Goal: Communication & Community: Answer question/provide support

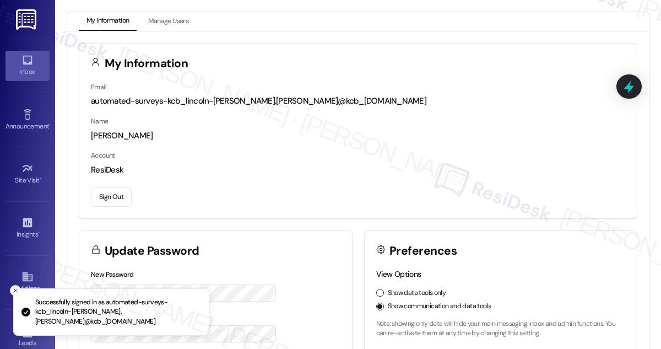
click at [28, 65] on icon at bounding box center [27, 60] width 12 height 12
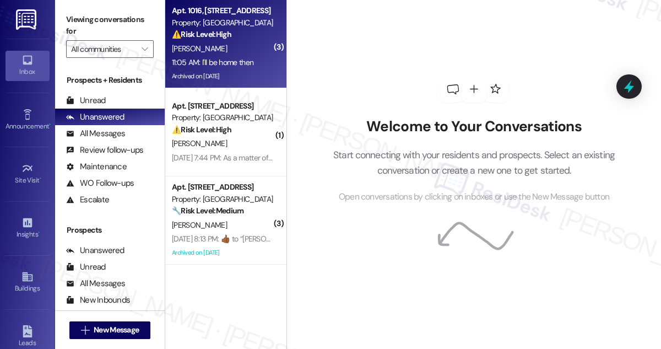
click at [219, 50] on div "[PERSON_NAME]" at bounding box center [223, 49] width 104 height 14
click at [245, 37] on div "⚠️ Risk Level: High The resident indicates they are not home and their dog is n…" at bounding box center [223, 35] width 102 height 12
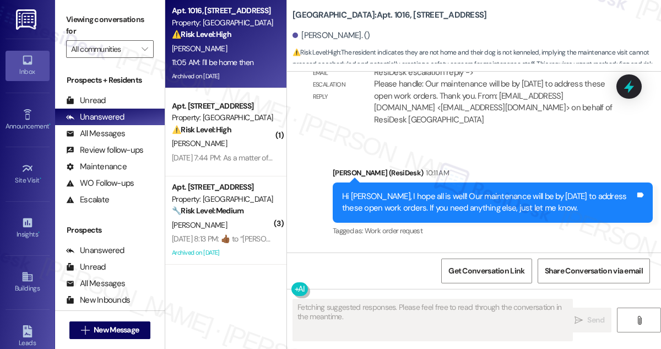
scroll to position [40100, 0]
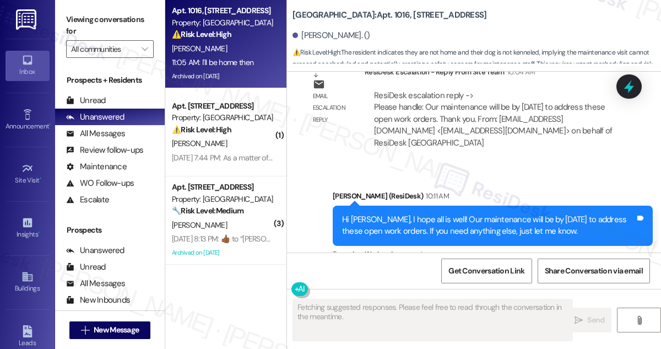
click at [398, 318] on div "I'm at work now and my dog is not kenneled" at bounding box center [388, 324] width 151 height 12
click at [418, 214] on div "Hi [PERSON_NAME], I hope all is well! Our maintenance will be by [DATE] to addr…" at bounding box center [488, 226] width 293 height 24
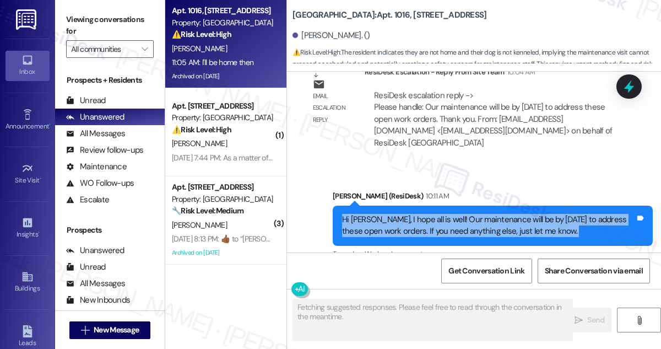
click at [418, 214] on div "Hi [PERSON_NAME], I hope all is well! Our maintenance will be by [DATE] to addr…" at bounding box center [488, 226] width 293 height 24
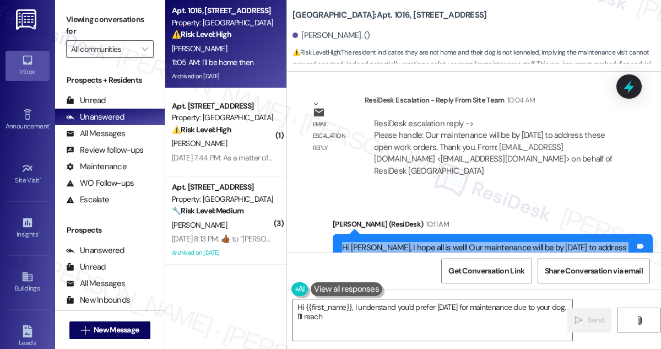
scroll to position [40050, 0]
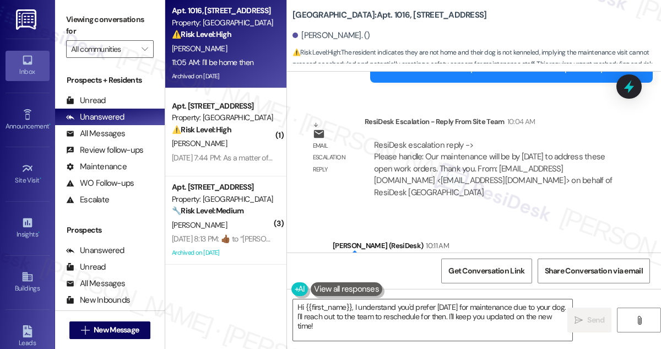
click at [502, 263] on div "Hi [PERSON_NAME], I hope all is well! Our maintenance will be by [DATE] to addr…" at bounding box center [488, 275] width 293 height 24
click at [508, 263] on div "Hi [PERSON_NAME], I hope all is well! Our maintenance will be by [DATE] to addr…" at bounding box center [488, 275] width 293 height 24
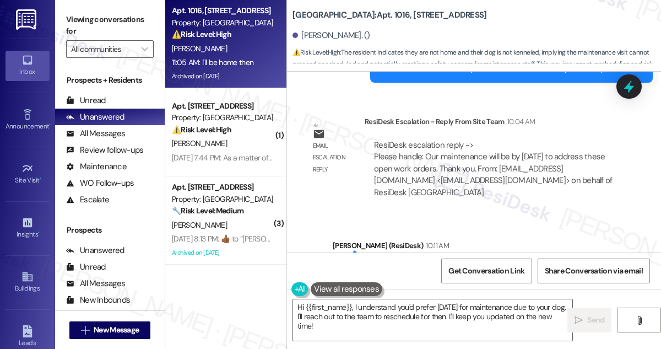
click at [508, 263] on div "Hi [PERSON_NAME], I hope all is well! Our maintenance will be by [DATE] to addr…" at bounding box center [488, 275] width 293 height 24
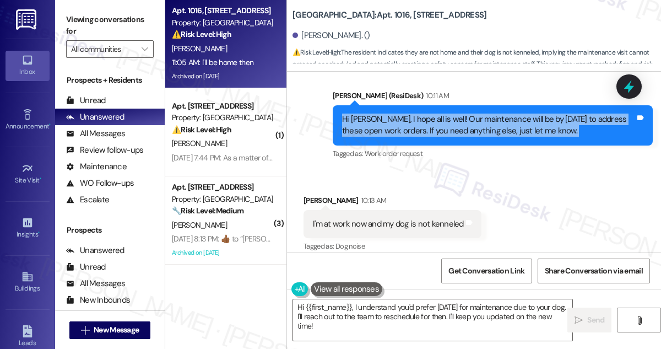
scroll to position [40150, 0]
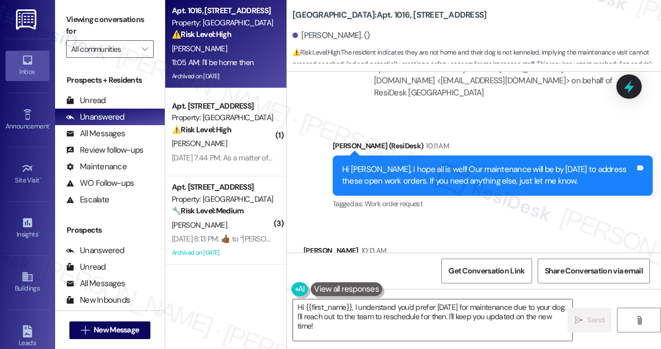
click at [398, 260] on div "I'm at work now and my dog is not kenneled Tags and notes" at bounding box center [392, 274] width 178 height 28
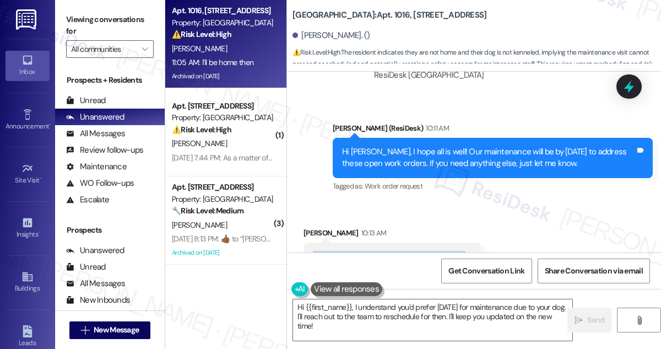
scroll to position [40200, 0]
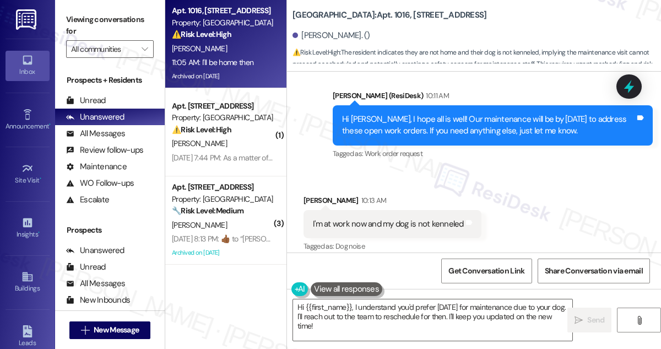
click at [345, 287] on div "[PERSON_NAME] 10:13 AM [DATE] please Tags and notes Tagged as: Call request Cli…" at bounding box center [339, 309] width 73 height 45
click at [342, 296] on div "[DATE] please" at bounding box center [336, 302] width 46 height 12
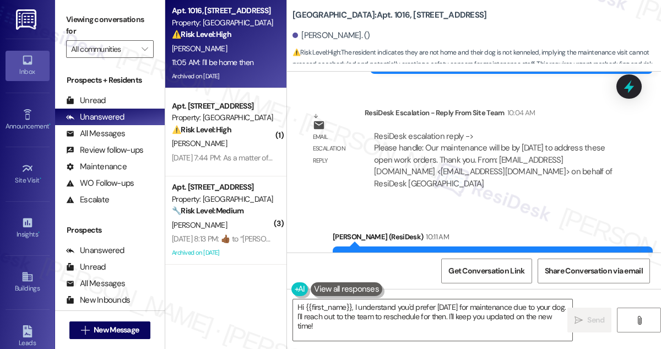
scroll to position [40050, 0]
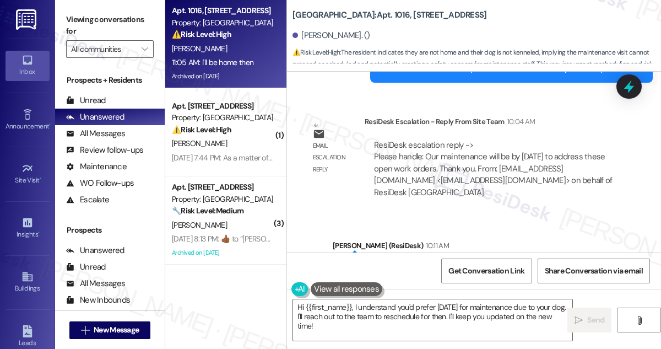
click at [391, 263] on div "Hi [PERSON_NAME], I hope all is well! Our maintenance will be by [DATE] to addr…" at bounding box center [488, 275] width 293 height 24
click at [390, 263] on div "Hi [PERSON_NAME], I hope all is well! Our maintenance will be by [DATE] to addr…" at bounding box center [488, 275] width 293 height 24
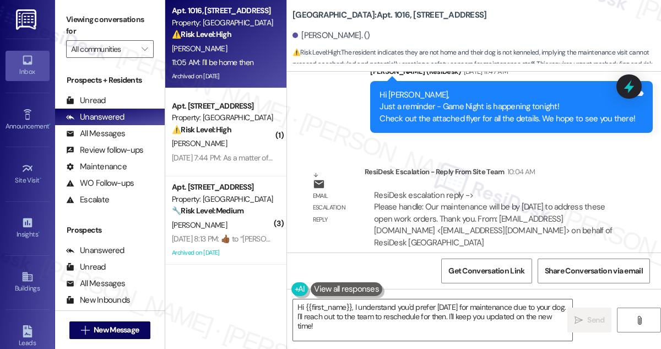
scroll to position [39950, 0]
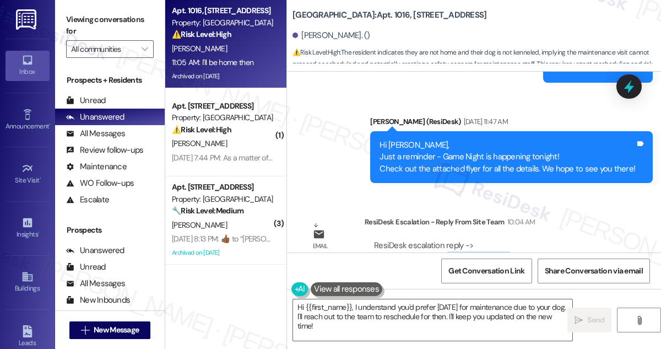
drag, startPoint x: 445, startPoint y: 118, endPoint x: 546, endPoint y: 118, distance: 101.3
click at [546, 240] on div "ResiDesk escalation reply -> Please handle: Our maintenance will be by [DATE] t…" at bounding box center [493, 269] width 238 height 58
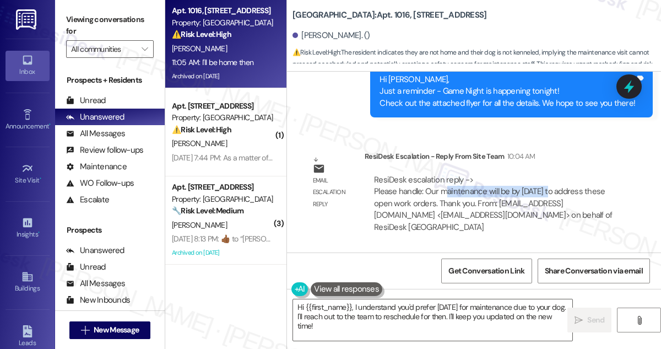
scroll to position [40100, 0]
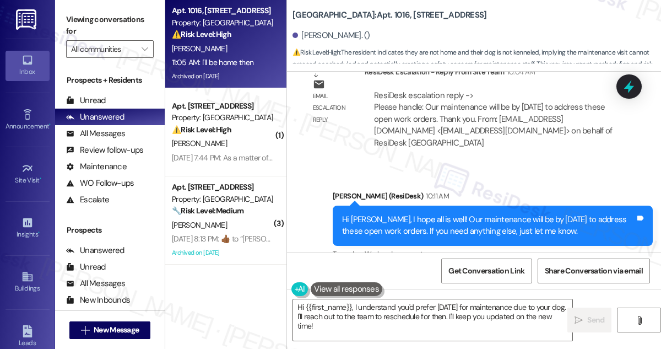
click at [405, 318] on div "I'm at work now and my dog is not kenneled" at bounding box center [388, 324] width 151 height 12
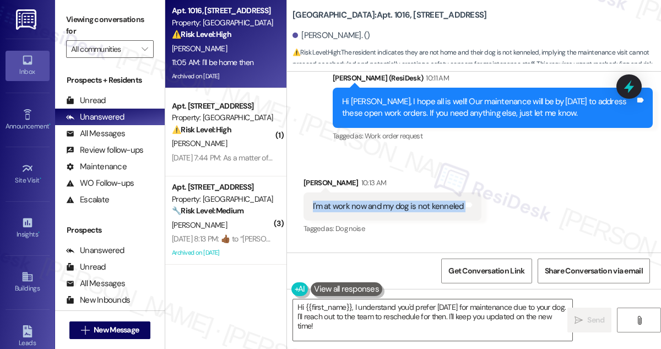
scroll to position [40250, 0]
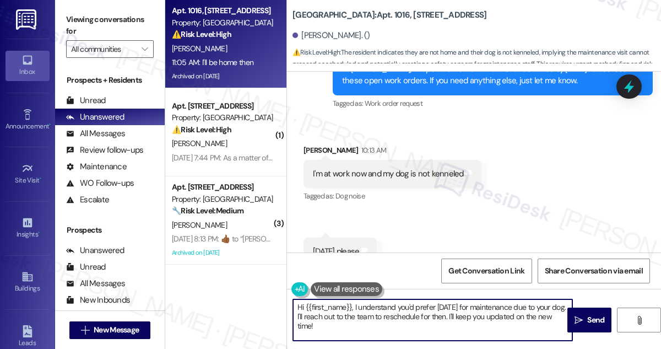
drag, startPoint x: 352, startPoint y: 313, endPoint x: 431, endPoint y: 320, distance: 78.6
click at [431, 320] on textarea "Hi {{first_name}}, I understand you'd prefer [DATE] for maintenance due to your…" at bounding box center [432, 319] width 279 height 41
click at [441, 321] on textarea "Hi {{first_name}}, I understand you'd prefer [DATE] for maintenance due to your…" at bounding box center [432, 319] width 279 height 41
drag, startPoint x: 468, startPoint y: 321, endPoint x: 426, endPoint y: 299, distance: 47.8
click at [426, 299] on textarea "Hi {{first_name}}, I understand you'd prefer [DATE] for maintenance due to your…" at bounding box center [432, 319] width 279 height 41
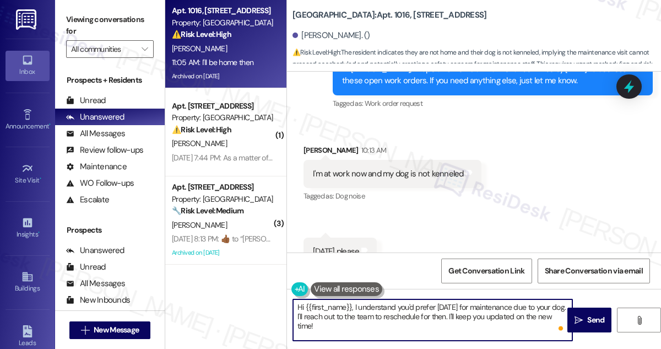
click at [350, 320] on textarea "Hi {{first_name}}, I understand you'd prefer [DATE] for maintenance due to your…" at bounding box center [432, 319] width 279 height 41
drag, startPoint x: 396, startPoint y: 328, endPoint x: 463, endPoint y: 315, distance: 67.9
click at [463, 315] on textarea "Hi {{first_name}}, I understand you'd prefer [DATE] for maintenance due to your…" at bounding box center [432, 319] width 279 height 41
click at [451, 330] on textarea "Hi {{first_name}}, I understand you'd prefer [DATE] for maintenance due to your…" at bounding box center [432, 319] width 279 height 41
drag, startPoint x: 471, startPoint y: 327, endPoint x: 502, endPoint y: 313, distance: 33.8
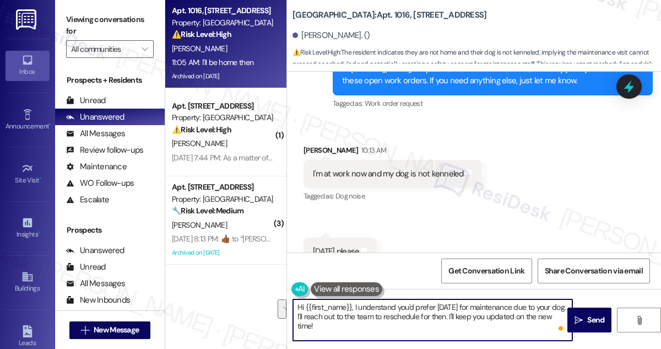
click at [502, 313] on textarea "Hi {{first_name}}, I understand you'd prefer [DATE] for maintenance due to your…" at bounding box center [432, 319] width 279 height 41
click at [458, 171] on div "Received via SMS [PERSON_NAME] 10:13 AM I'm at work now and my dog is not kenne…" at bounding box center [474, 250] width 374 height 263
click at [406, 313] on textarea "Hi {{first_name}}, I understand you'd prefer [DATE] for maintenance due to your…" at bounding box center [432, 319] width 279 height 41
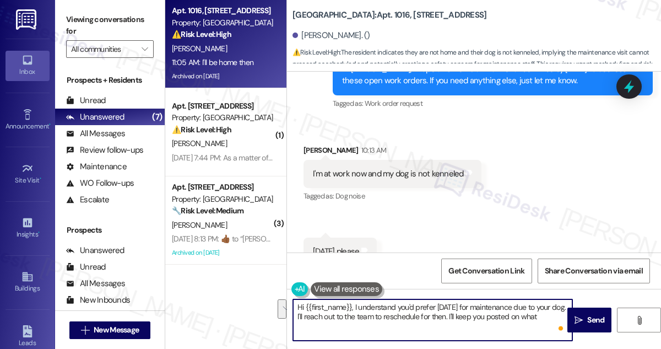
click at [460, 311] on textarea "Hi {{first_name}}, I understand you'd prefer [DATE] for maintenance due to your…" at bounding box center [432, 319] width 279 height 41
drag, startPoint x: 317, startPoint y: 316, endPoint x: 551, endPoint y: 314, distance: 233.5
click at [551, 314] on textarea "Hi {{first_name}}, I understand you'd prefer [DATE] for maintenance due to your…" at bounding box center [432, 319] width 279 height 41
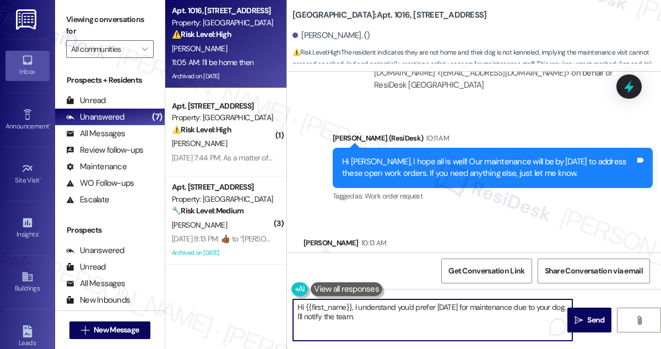
scroll to position [40050, 0]
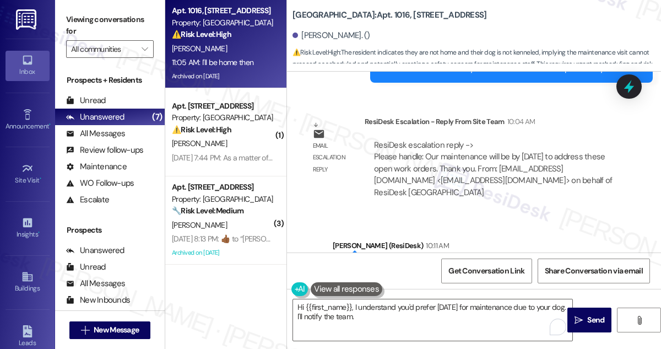
click at [432, 263] on div "Hi [PERSON_NAME], I hope all is well! Our maintenance will be by [DATE] to addr…" at bounding box center [488, 275] width 293 height 24
click at [436, 263] on div "Hi [PERSON_NAME], I hope all is well! Our maintenance will be by [DATE] to addr…" at bounding box center [488, 275] width 293 height 24
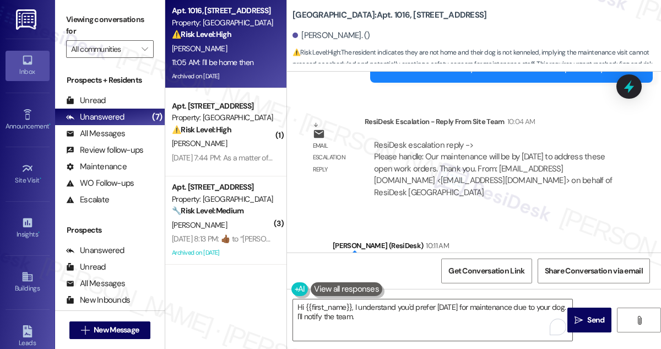
click at [436, 263] on div "Hi [PERSON_NAME], I hope all is well! Our maintenance will be by [DATE] to addr…" at bounding box center [488, 275] width 293 height 24
click at [435, 263] on div "Hi [PERSON_NAME], I hope all is well! Our maintenance will be by [DATE] to addr…" at bounding box center [488, 275] width 293 height 24
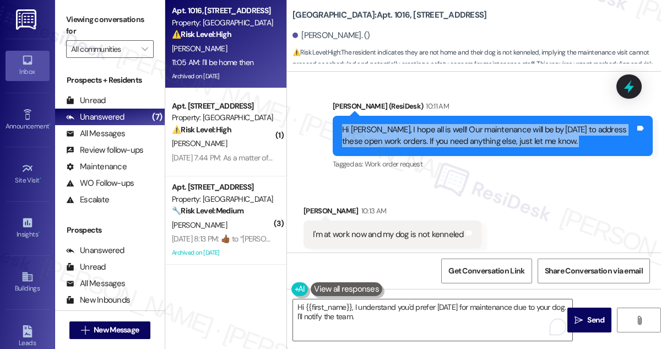
scroll to position [40250, 0]
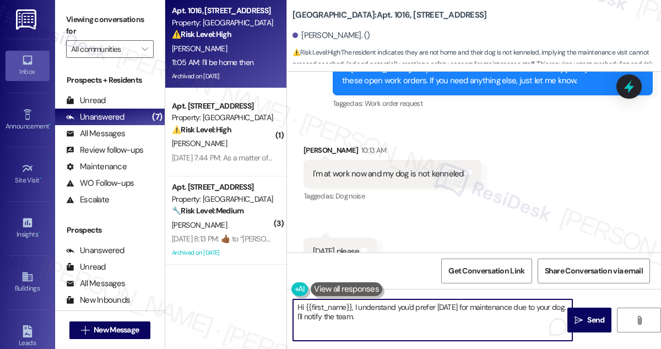
click at [374, 305] on textarea "Hi {{first_name}}, I understand you'd prefer [DATE] for maintenance due to your…" at bounding box center [432, 319] width 279 height 41
click at [501, 227] on div "Received via SMS [PERSON_NAME] 10:13 AM I'm at work now and my dog is not kenne…" at bounding box center [474, 250] width 374 height 263
drag, startPoint x: 385, startPoint y: 316, endPoint x: 367, endPoint y: 316, distance: 18.2
click at [367, 316] on textarea "Hi {{first_name}}, I understand you'd prefer [DATE] for maintenance due to your…" at bounding box center [432, 319] width 279 height 41
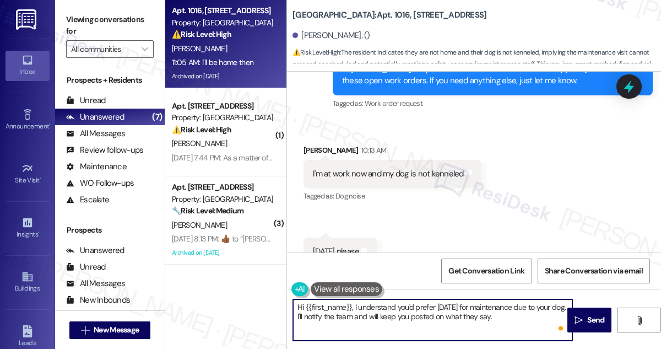
type textarea "Hi {{first_name}}, I understand you'd prefer [DATE] for maintenance due to your…"
click at [409, 322] on textarea "Hi {{first_name}}, I understand you'd prefer [DATE] for maintenance due to your…" at bounding box center [432, 319] width 279 height 41
click at [492, 311] on textarea "Hi {{first_name}}, I understand you'd prefer [DATE] for maintenance due to your…" at bounding box center [432, 319] width 279 height 41
drag, startPoint x: 517, startPoint y: 317, endPoint x: 320, endPoint y: 318, distance: 197.1
click at [320, 318] on textarea "Hi {{first_name}}, I understand you'd prefer [DATE] for maintenance due to your…" at bounding box center [432, 319] width 279 height 41
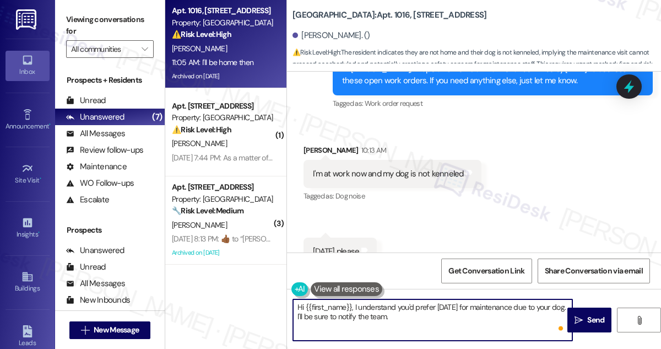
type textarea "Hi {{first_name}}, I understand you'd prefer [DATE] for maintenance due to your…"
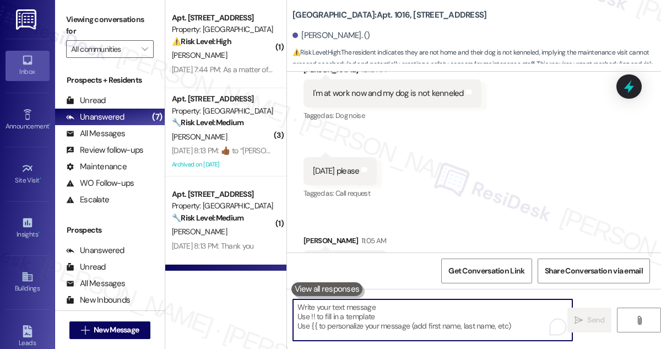
scroll to position [40339, 0]
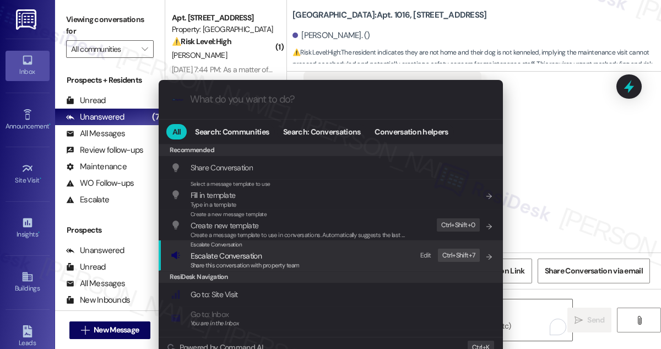
click at [316, 265] on div "Escalate Conversation Escalate Conversation Share this conversation with proper…" at bounding box center [332, 255] width 322 height 30
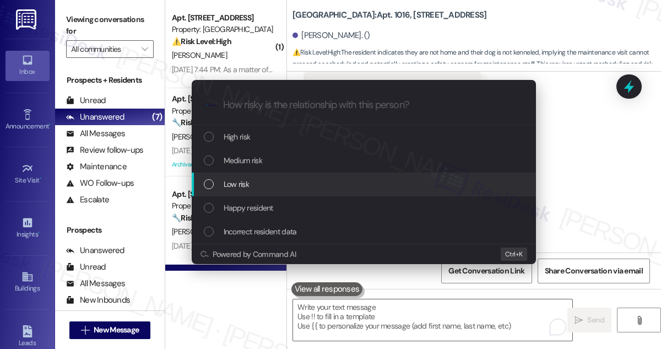
click at [239, 181] on span "Low risk" at bounding box center [236, 184] width 25 height 12
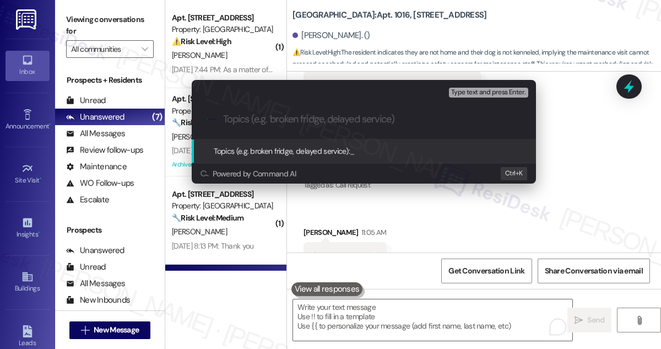
click at [567, 157] on div "Escalate Conversation Low risk Topics (e.g. broken fridge, delayed service) Any…" at bounding box center [330, 174] width 661 height 349
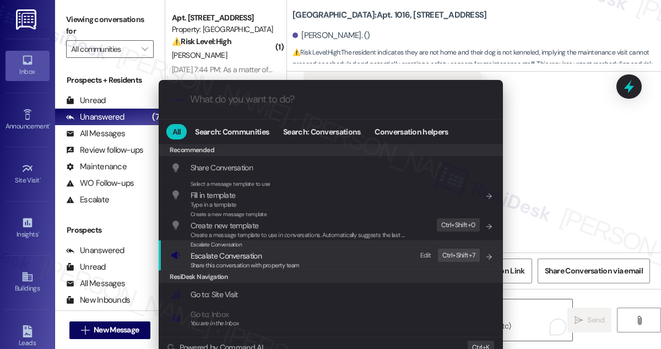
click at [258, 257] on span "Escalate Conversation" at bounding box center [226, 256] width 71 height 10
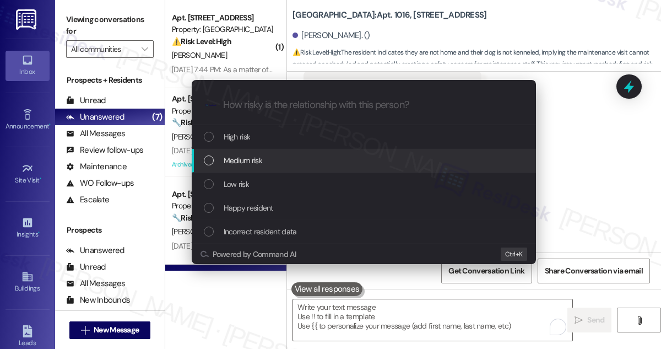
click at [278, 168] on div "Medium risk" at bounding box center [364, 161] width 344 height 24
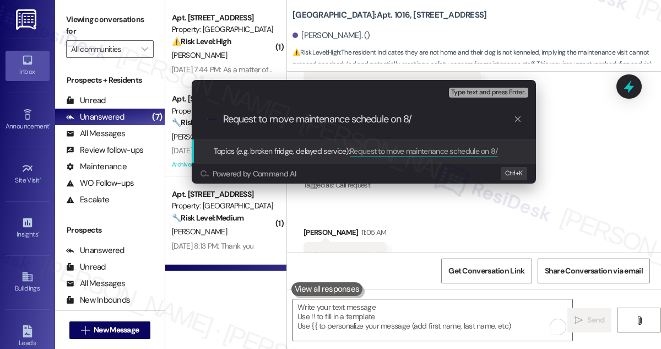
click at [441, 126] on div ".cls-1{fill:#0a055f;}.cls-2{fill:#0cc4c4;} resideskLogoBlueOrange Request to mo…" at bounding box center [364, 119] width 344 height 39
click at [436, 120] on input "Request to move maintenance schedule on 8/" at bounding box center [368, 119] width 290 height 12
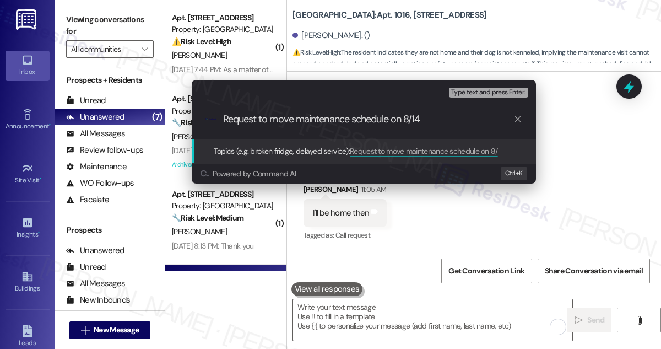
scroll to position [40415, 0]
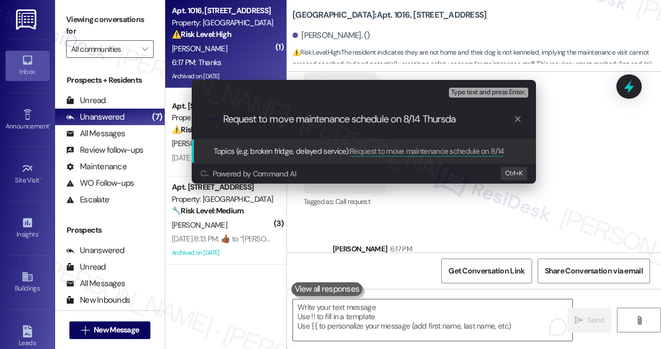
type input "Request to move maintenance schedule on [DATE]"
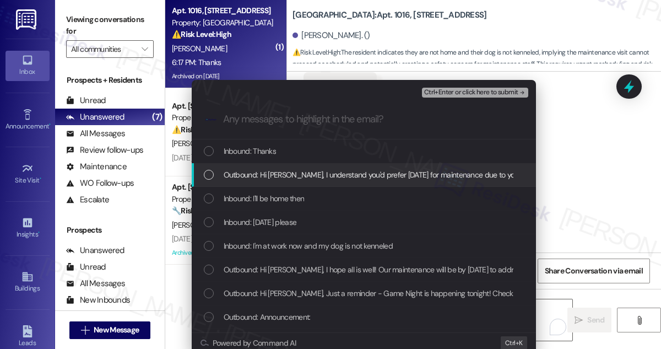
click at [324, 176] on span "Outbound: Hi [PERSON_NAME], I understand you'd prefer [DATE] for maintenance du…" at bounding box center [427, 174] width 406 height 12
click at [327, 176] on span "Outbound: Hi [PERSON_NAME], I understand you'd prefer [DATE] for maintenance du…" at bounding box center [427, 174] width 406 height 12
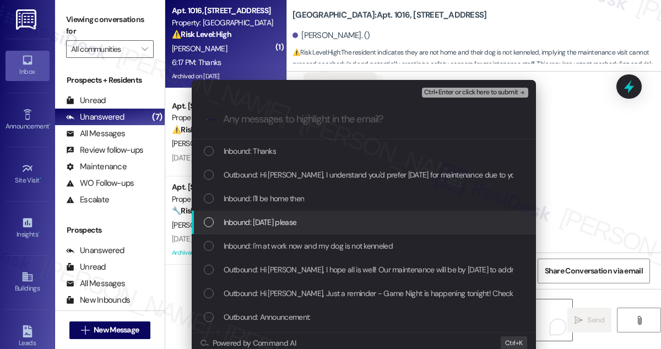
click at [305, 219] on div "Inbound: [DATE] please" at bounding box center [365, 222] width 322 height 12
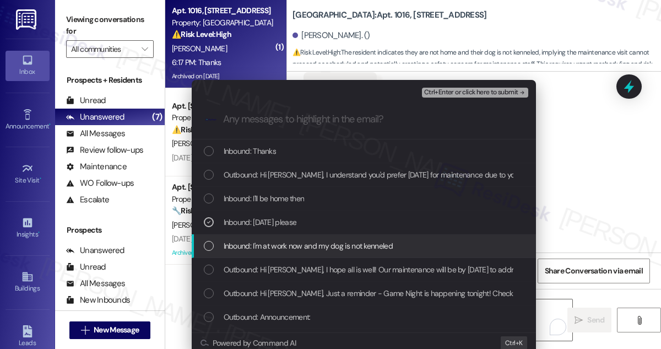
click at [309, 246] on span "Inbound: I'm at work now and my dog is not kenneled" at bounding box center [308, 246] width 169 height 12
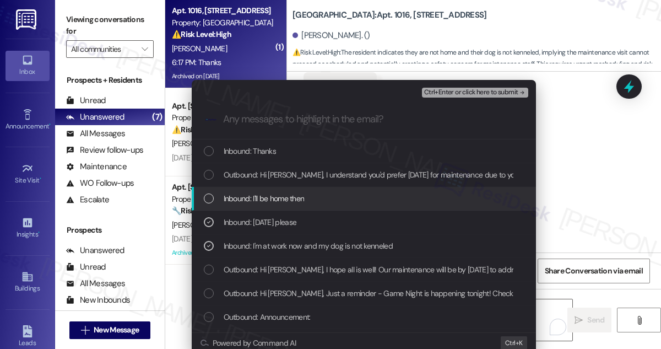
click at [296, 198] on span "Inbound: I'll be home then" at bounding box center [264, 198] width 81 height 12
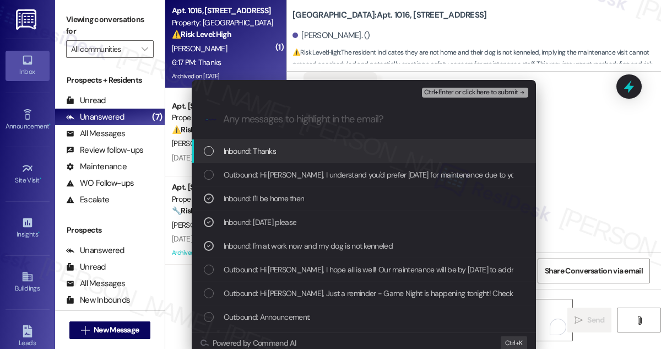
click at [475, 91] on span "Ctrl+Enter or click here to submit" at bounding box center [471, 93] width 94 height 8
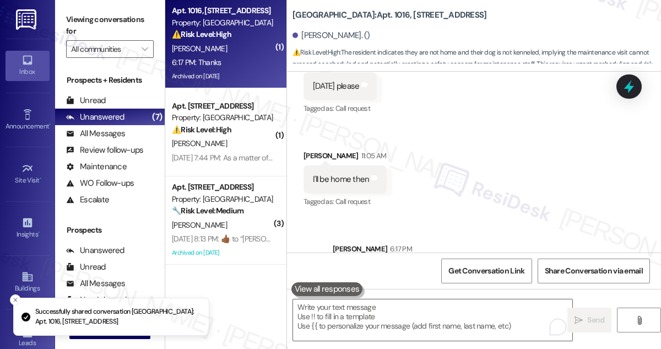
scroll to position [0, 0]
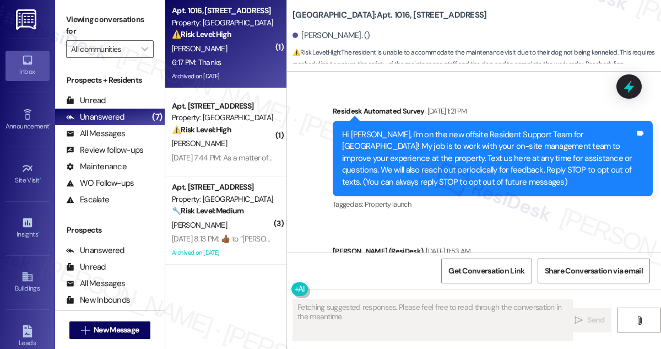
type textarea "Fetching suggested responses. Please feel free to read through the conversation…"
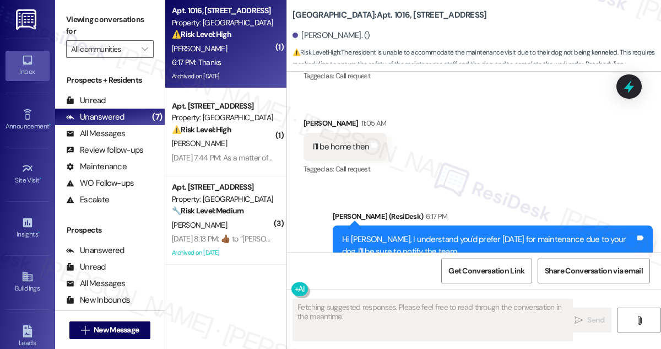
scroll to position [40348, 0]
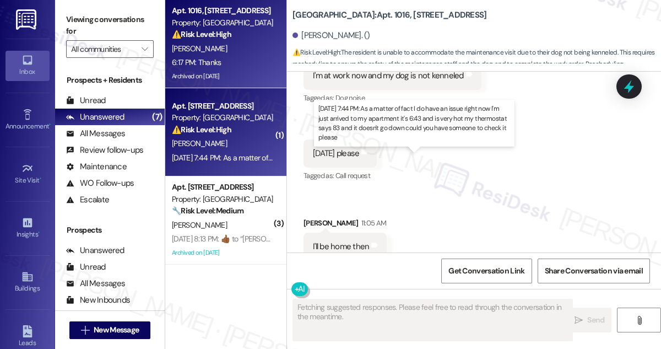
click at [257, 159] on div "[DATE] 7:44 PM: As a matter of fact I do have an issue right now I'm just arriv…" at bounding box center [507, 158] width 670 height 10
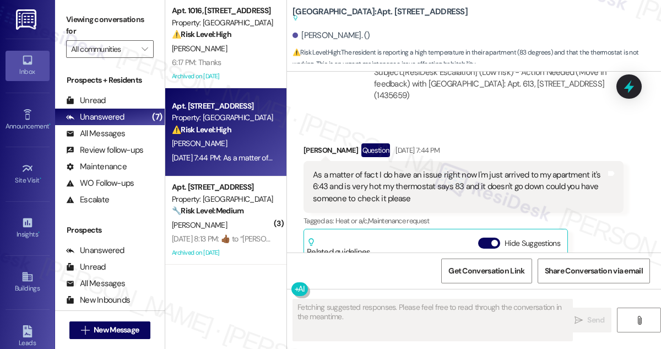
scroll to position [889, 0]
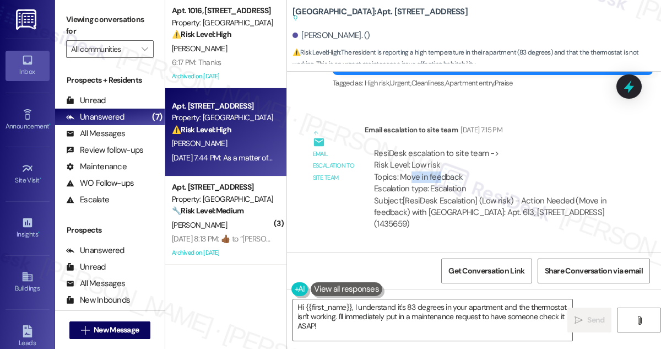
drag, startPoint x: 415, startPoint y: 144, endPoint x: 438, endPoint y: 143, distance: 23.1
click at [438, 148] on div "ResiDesk escalation to site team -> Risk Level: Low risk Topics: Move in feedba…" at bounding box center [494, 171] width 240 height 47
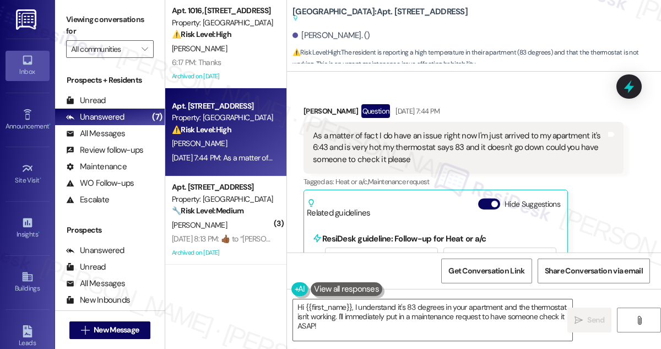
scroll to position [1040, 0]
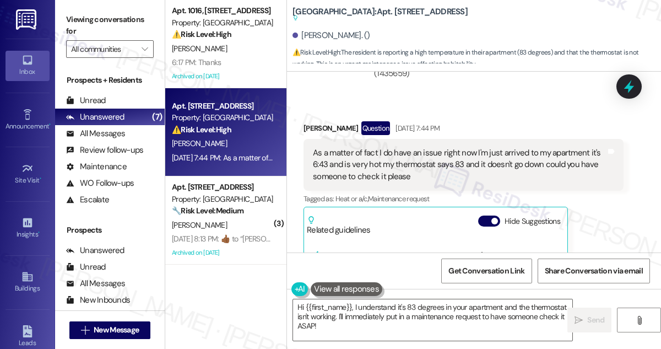
click at [360, 147] on div "As a matter of fact I do have an issue right now I'm just arrived to my apartme…" at bounding box center [459, 164] width 293 height 35
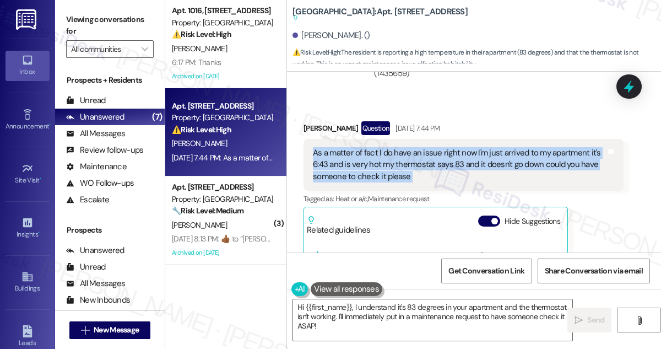
click at [360, 147] on div "As a matter of fact I do have an issue right now I'm just arrived to my apartme…" at bounding box center [459, 164] width 293 height 35
click at [385, 147] on div "As a matter of fact I do have an issue right now I'm just arrived to my apartme…" at bounding box center [459, 164] width 293 height 35
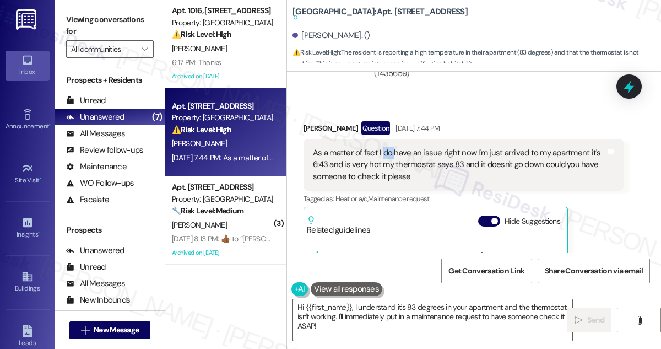
click at [385, 147] on div "As a matter of fact I do have an issue right now I'm just arrived to my apartme…" at bounding box center [459, 164] width 293 height 35
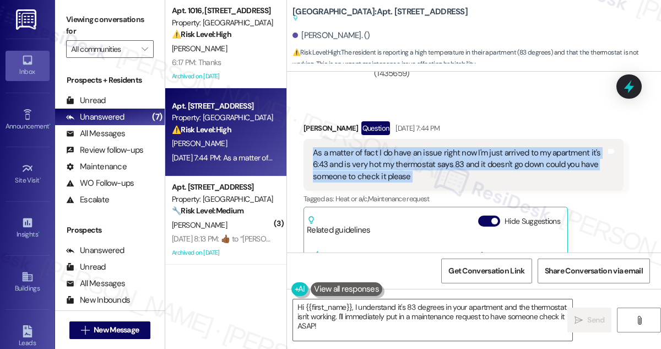
click at [385, 147] on div "As a matter of fact I do have an issue right now I'm just arrived to my apartme…" at bounding box center [459, 164] width 293 height 35
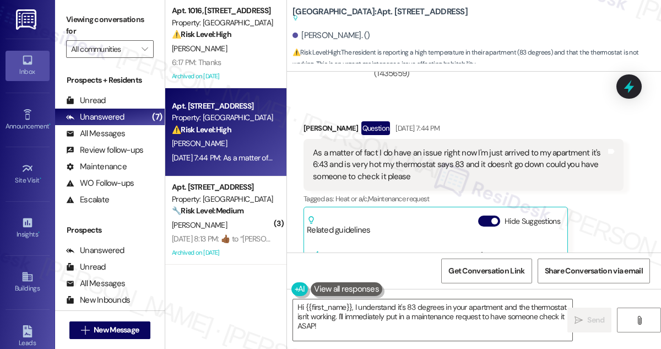
click at [78, 11] on label "Viewing conversations for" at bounding box center [110, 25] width 88 height 29
click at [474, 48] on span "⚠️ Risk Level: High : The resident is reporting a high temperature in their apa…" at bounding box center [476, 59] width 368 height 24
click at [62, 14] on div "Viewing conversations for All communities " at bounding box center [110, 34] width 110 height 69
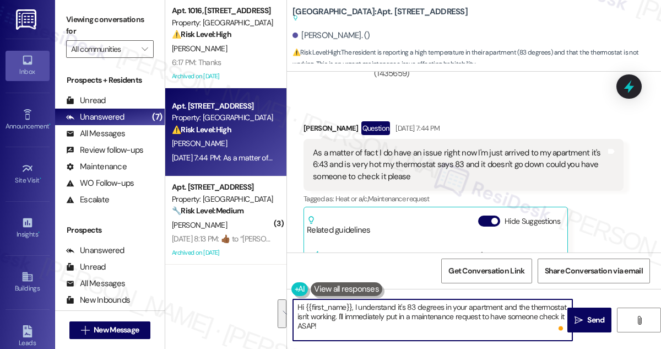
drag, startPoint x: 348, startPoint y: 313, endPoint x: 354, endPoint y: 307, distance: 8.2
click at [354, 307] on textarea "Hi {{first_name}}, I understand it's 83 degrees in your apartment and the therm…" at bounding box center [432, 319] width 279 height 41
paste textarea "you just arrived and your thermostat is reading 83°F and isn’t cooling down. Ha…"
click at [392, 324] on textarea "Hi {{first_name}}, I understand it's 83 degrees in your apartment and the therm…" at bounding box center [432, 319] width 279 height 41
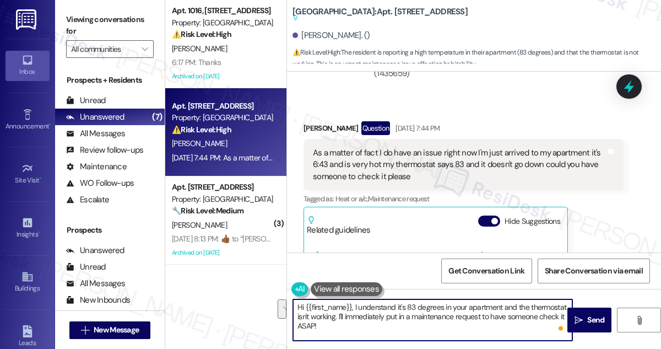
drag, startPoint x: 418, startPoint y: 336, endPoint x: 338, endPoint y: 312, distance: 84.3
click at [338, 312] on textarea "Hi {{first_name}}, I understand it's 83 degrees in your apartment and the therm…" at bounding box center [432, 319] width 279 height 41
paste textarea "understand you just arrived and your thermostat is reading 83°F and isn’t cooli…"
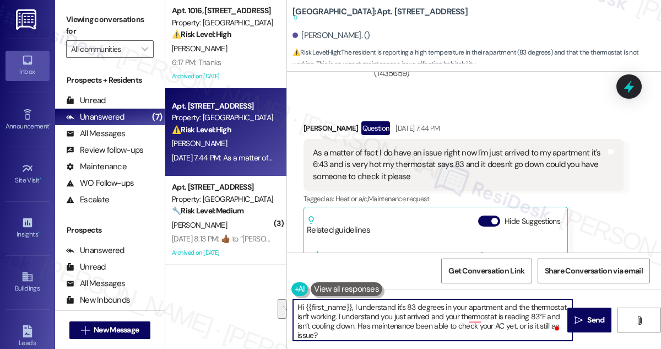
drag, startPoint x: 376, startPoint y: 316, endPoint x: 412, endPoint y: 327, distance: 38.0
click at [412, 327] on textarea "Hi {{first_name}}, I understand it's 83 degrees in your apartment and the therm…" at bounding box center [432, 319] width 279 height 41
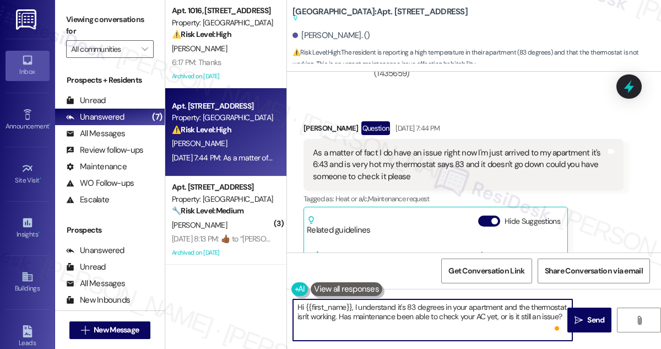
click at [385, 314] on textarea "Hi {{first_name}}, I understand it's 83 degrees in your apartment and the therm…" at bounding box center [432, 319] width 279 height 41
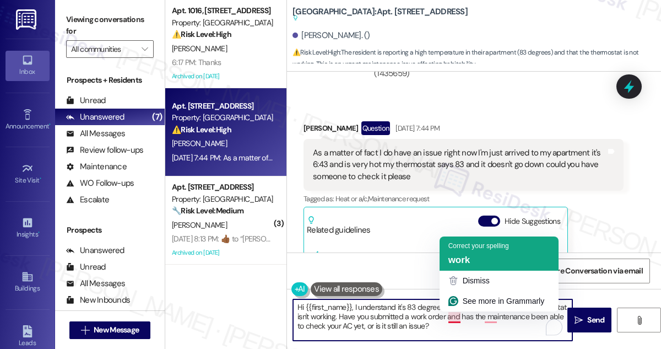
click at [461, 257] on span "work" at bounding box center [459, 259] width 22 height 10
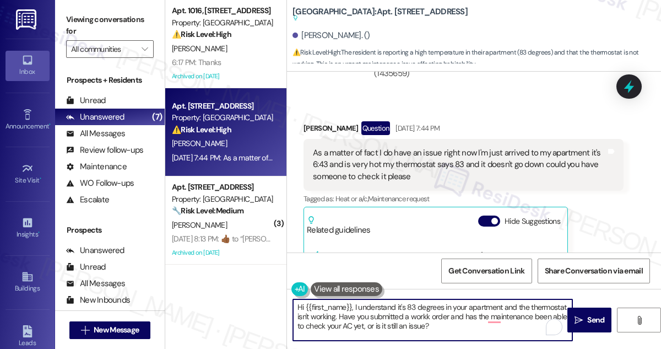
click at [465, 314] on textarea "Hi {{first_name}}, I understand it's 83 degrees in your apartment and the therm…" at bounding box center [432, 319] width 279 height 41
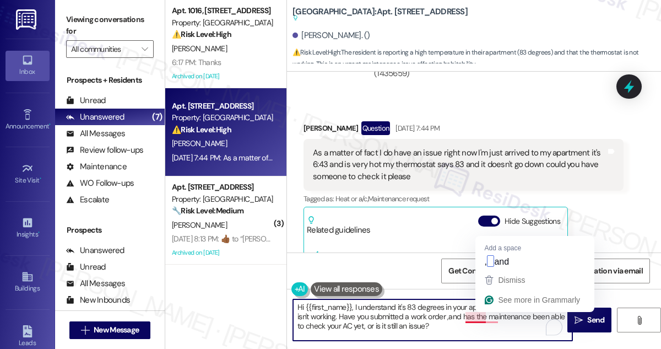
click at [481, 317] on textarea "Hi {{first_name}}, I understand it's 83 degrees in your apartment and the therm…" at bounding box center [432, 319] width 279 height 41
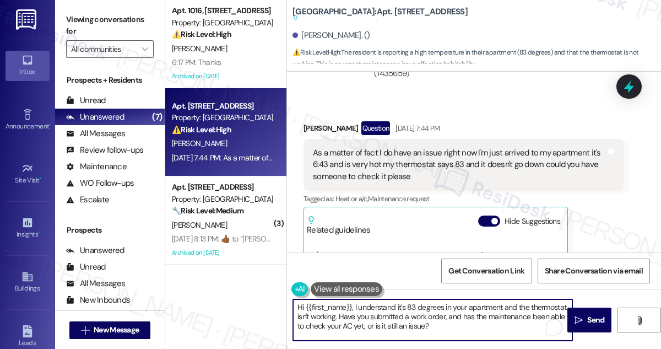
drag, startPoint x: 354, startPoint y: 324, endPoint x: 487, endPoint y: 324, distance: 133.8
click at [487, 324] on textarea "Hi {{first_name}}, I understand it's 83 degrees in your apartment and the therm…" at bounding box center [432, 319] width 279 height 41
click at [509, 323] on textarea "Hi {{first_name}}, I understand it's 83 degrees in your apartment and the therm…" at bounding box center [432, 319] width 279 height 41
drag, startPoint x: 482, startPoint y: 317, endPoint x: 440, endPoint y: 322, distance: 42.7
click at [440, 322] on textarea "Hi {{first_name}}, I understand it's 83 degrees in your apartment and the therm…" at bounding box center [432, 319] width 279 height 41
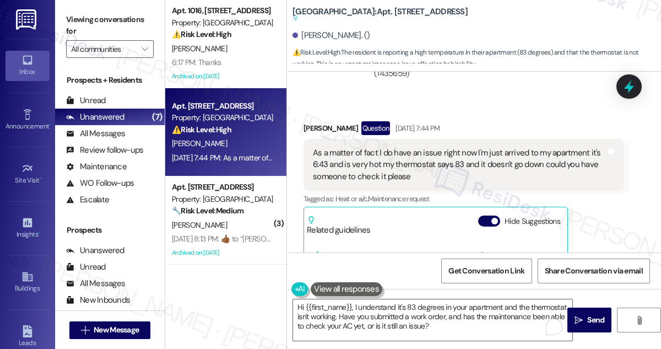
click at [70, 11] on label "Viewing conversations for" at bounding box center [110, 25] width 88 height 29
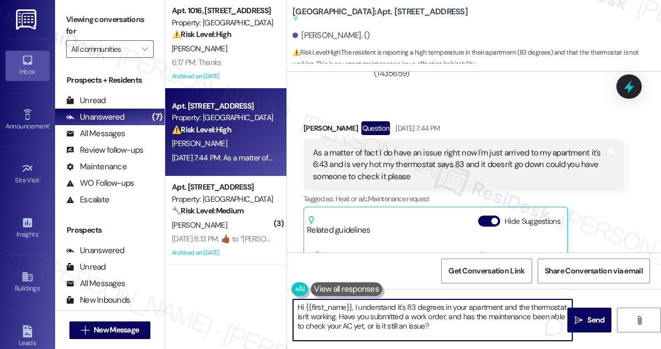
click at [445, 317] on textarea "Hi {{first_name}}, I understand it's 83 degrees in your apartment and the therm…" at bounding box center [432, 319] width 279 height 41
click at [444, 317] on textarea "Hi {{first_name}}, I understand it's 83 degrees in your apartment and the therm…" at bounding box center [432, 319] width 279 height 41
click at [450, 319] on textarea "Hi {{first_name}}, I understand it's 83 degrees in your apartment and the therm…" at bounding box center [432, 319] width 279 height 41
drag, startPoint x: 374, startPoint y: 315, endPoint x: 484, endPoint y: 314, distance: 109.6
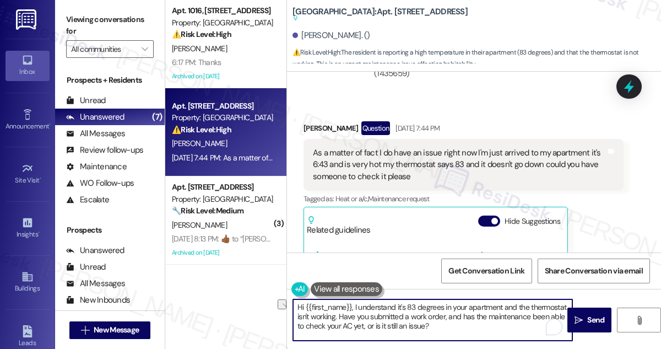
click at [484, 314] on textarea "Hi {{first_name}}, I understand it's 83 degrees in your apartment and the therm…" at bounding box center [432, 319] width 279 height 41
click at [481, 315] on textarea "Hi {{first_name}}, I understand it's 83 degrees in your apartment and the therm…" at bounding box center [432, 319] width 279 height 41
drag, startPoint x: 441, startPoint y: 327, endPoint x: 483, endPoint y: 313, distance: 44.1
click at [483, 313] on textarea "Hi {{first_name}}, I understand it's 83 degrees in your apartment and the therm…" at bounding box center [432, 319] width 279 height 41
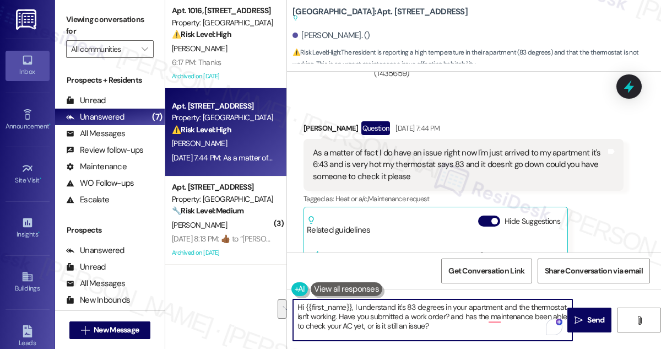
click at [502, 314] on textarea "Hi {{first_name}}, I understand it's 83 degrees in your apartment and the therm…" at bounding box center [432, 319] width 279 height 41
click at [378, 316] on textarea "Hi {{first_name}}, I understand it's 83 degrees in your apartment and the therm…" at bounding box center [432, 319] width 279 height 41
drag, startPoint x: 425, startPoint y: 315, endPoint x: 526, endPoint y: 325, distance: 101.3
click at [526, 325] on textarea "Hi {{first_name}}, I understand it's 83 degrees in your apartment and the therm…" at bounding box center [432, 319] width 279 height 41
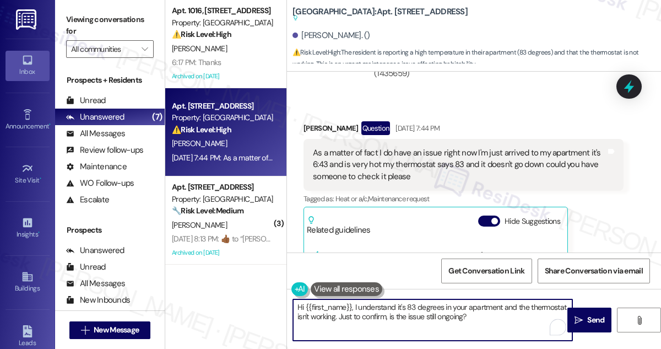
click at [356, 314] on textarea "Hi {{first_name}}, I understand it's 83 degrees in your apartment and the therm…" at bounding box center [432, 319] width 279 height 41
click at [378, 314] on textarea "Hi {{first_name}}, I understand it's 83 degrees in your apartment and the therm…" at bounding box center [432, 319] width 279 height 41
click at [471, 328] on textarea "Hi {{first_name}}, I understand it's 83 degrees in your apartment and the therm…" at bounding box center [432, 319] width 279 height 41
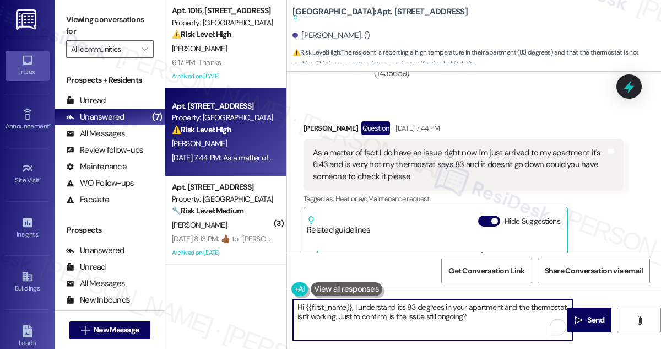
click at [479, 320] on textarea "Hi {{first_name}}, I understand it's 83 degrees in your apartment and the therm…" at bounding box center [432, 319] width 279 height 41
type textarea "Hi {{first_name}}, I understand it's 83 degrees in your apartment and the therm…"
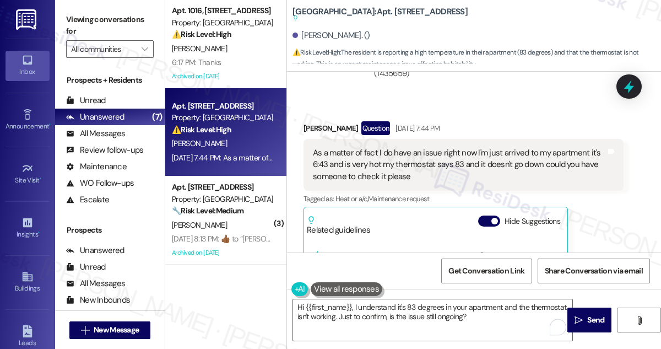
click at [63, 8] on div "Viewing conversations for All communities " at bounding box center [110, 34] width 110 height 69
click at [400, 313] on textarea "Hi {{first_name}}, I understand it's 83 degrees in your apartment and the therm…" at bounding box center [432, 319] width 279 height 41
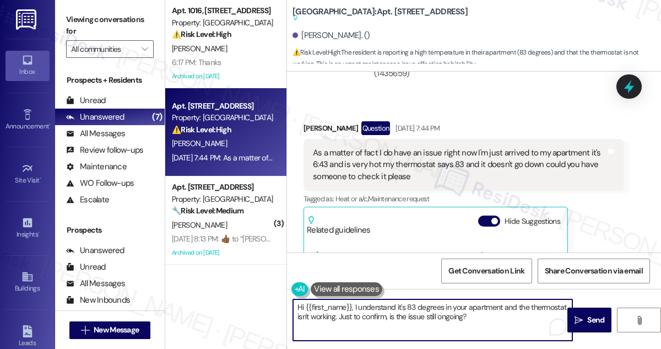
click at [400, 313] on textarea "Hi {{first_name}}, I understand it's 83 degrees in your apartment and the therm…" at bounding box center [432, 319] width 279 height 41
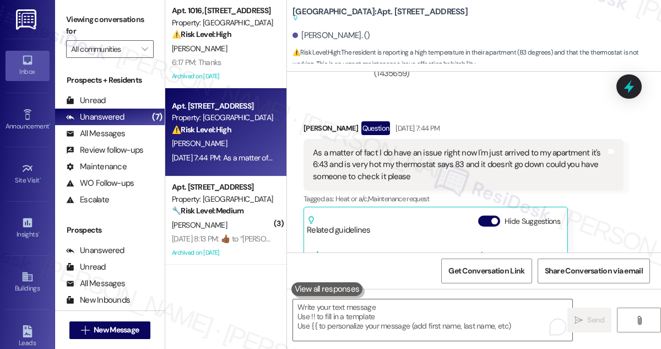
click at [75, 13] on label "Viewing conversations for" at bounding box center [110, 25] width 88 height 29
click at [324, 313] on textarea "To enrich screen reader interactions, please activate Accessibility in Grammarl…" at bounding box center [432, 319] width 279 height 41
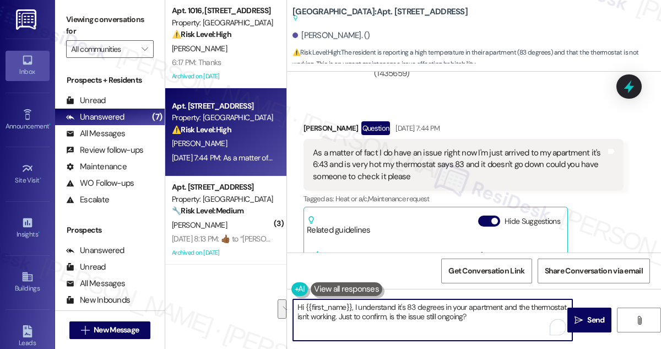
click at [445, 317] on textarea "Hi {{first_name}}, I understand it's 83 degrees in your apartment and the therm…" at bounding box center [432, 319] width 279 height 41
drag, startPoint x: 490, startPoint y: 318, endPoint x: 354, endPoint y: 304, distance: 137.2
click at [354, 304] on textarea "Hi {{first_name}}, I understand it's 83 degrees in your apartment and the therm…" at bounding box center [432, 319] width 279 height 41
paste textarea "’s 83 degrees in your apartment and the thermostat isn’t cooling. Just to confi…"
drag, startPoint x: 431, startPoint y: 314, endPoint x: 423, endPoint y: 316, distance: 7.3
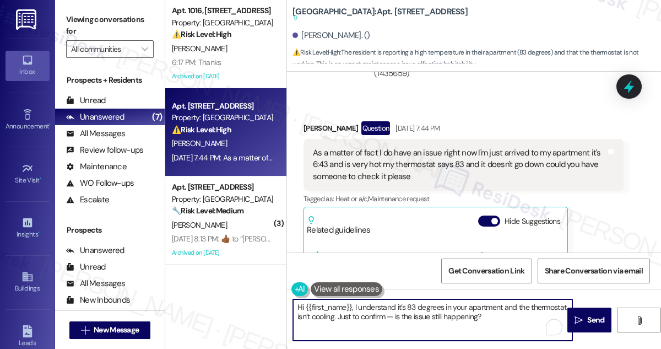
click at [423, 316] on textarea "Hi {{first_name}}, I understand it’s 83 degrees in your apartment and the therm…" at bounding box center [432, 319] width 279 height 41
click at [415, 336] on textarea "Hi {{first_name}}, I understand it’s 83 degrees in your apartment and the therm…" at bounding box center [432, 319] width 279 height 41
click at [487, 314] on textarea "Hi {{first_name}}, I understand it’s 83 degrees in your apartment and the therm…" at bounding box center [432, 319] width 279 height 41
click at [419, 305] on textarea "Hi {{first_name}}, I understand it’s 83 degrees in your apartment and the therm…" at bounding box center [432, 319] width 279 height 41
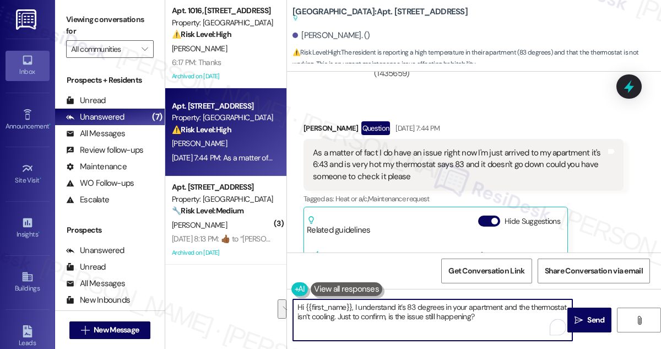
click at [419, 305] on textarea "Hi {{first_name}}, I understand it’s 83 degrees in your apartment and the therm…" at bounding box center [432, 319] width 279 height 41
click at [469, 314] on textarea "Hi {{first_name}}, I understand it’s 83 degrees in your apartment and the therm…" at bounding box center [432, 319] width 279 height 41
click at [403, 317] on textarea "Hi {{first_name}}, I understand it’s 83 degrees in your apartment and the therm…" at bounding box center [432, 319] width 279 height 41
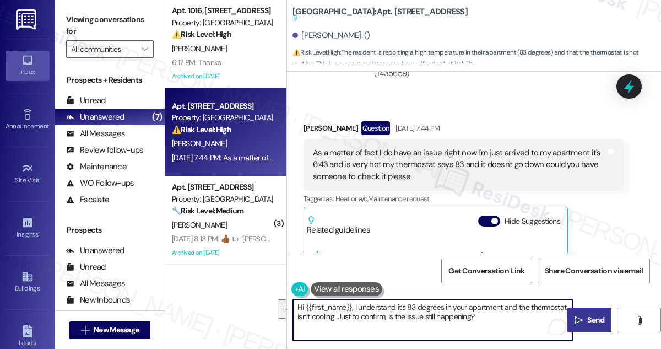
type textarea "Hi {{first_name}}, I understand it’s 83 degrees in your apartment and the therm…"
click at [594, 320] on span "Send" at bounding box center [595, 320] width 17 height 12
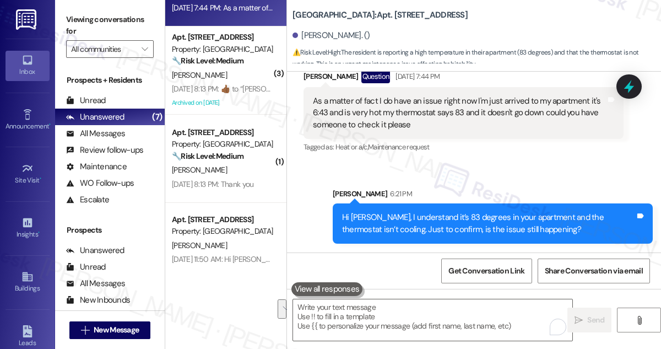
scroll to position [1056, 0]
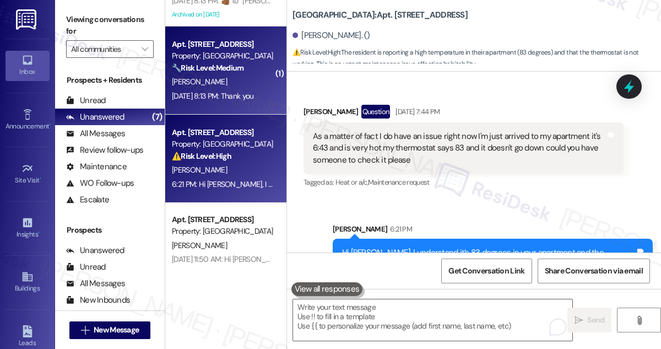
click at [248, 85] on div "[PERSON_NAME]" at bounding box center [223, 82] width 104 height 14
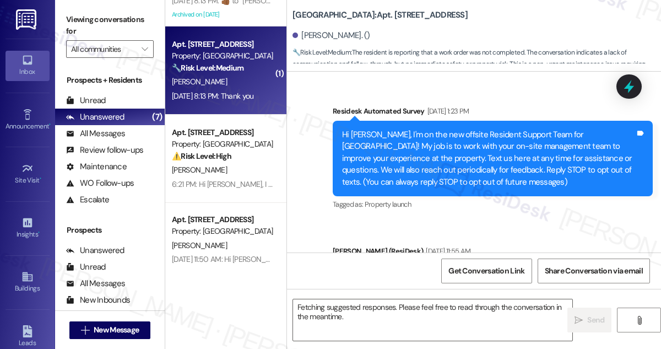
scroll to position [10832, 0]
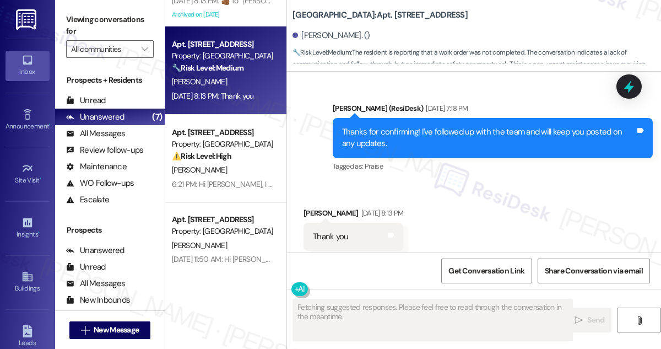
click at [405, 126] on div "Thanks for confirming! I've followed up with the team and will keep you posted …" at bounding box center [488, 138] width 293 height 24
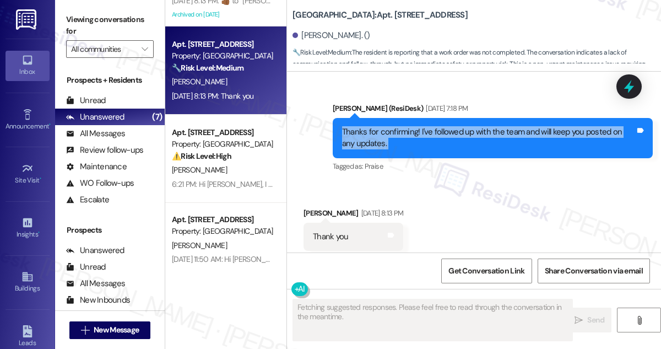
click at [405, 126] on div "Thanks for confirming! I've followed up with the team and will keep you posted …" at bounding box center [488, 138] width 293 height 24
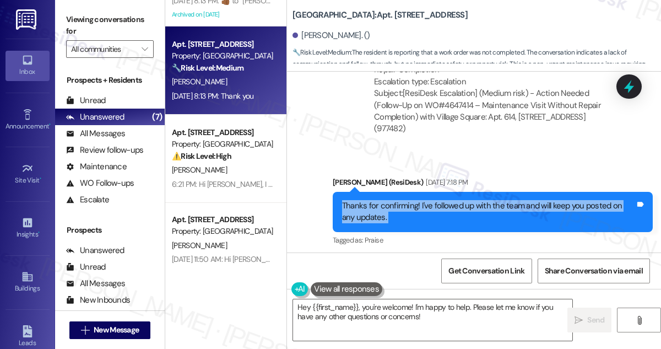
scroll to position [10682, 0]
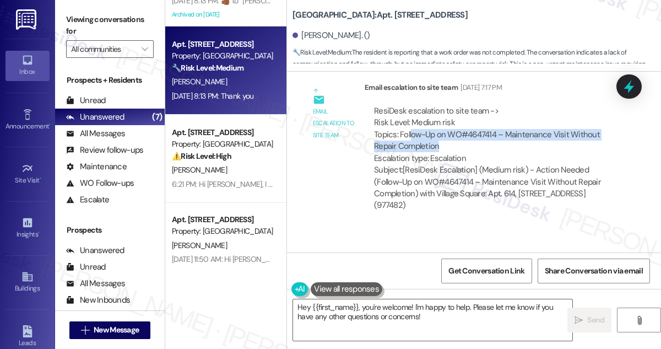
drag, startPoint x: 414, startPoint y: 112, endPoint x: 470, endPoint y: 123, distance: 57.1
click at [470, 123] on div "ResiDesk escalation to site team -> Risk Level: Medium risk Topics: Follow-Up o…" at bounding box center [494, 134] width 240 height 59
drag, startPoint x: 399, startPoint y: 108, endPoint x: 434, endPoint y: 118, distance: 36.8
click at [434, 118] on div "ResiDesk escalation to site team -> Risk Level: Medium risk Topics: Follow-Up o…" at bounding box center [494, 134] width 240 height 59
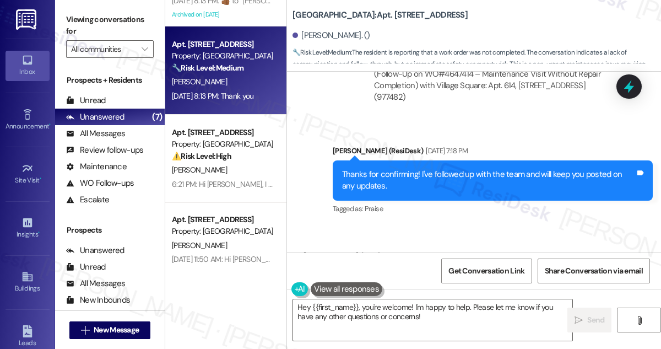
scroll to position [10832, 0]
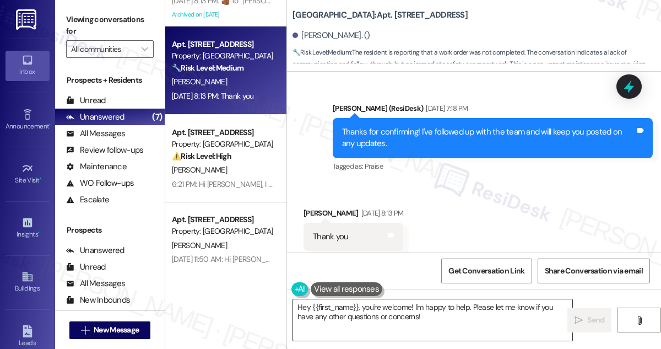
click at [357, 304] on textarea "Hey {{first_name}}, you're welcome! I'm happy to help. Please let me know if yo…" at bounding box center [432, 319] width 279 height 41
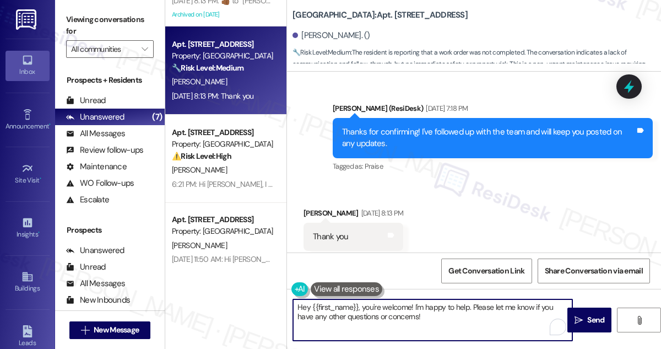
click at [357, 304] on textarea "Hey {{first_name}}, you're welcome! I'm happy to help. Please let me know if yo…" at bounding box center [432, 319] width 279 height 41
click at [320, 207] on div "[PERSON_NAME] [DATE] 8:13 PM" at bounding box center [353, 214] width 100 height 15
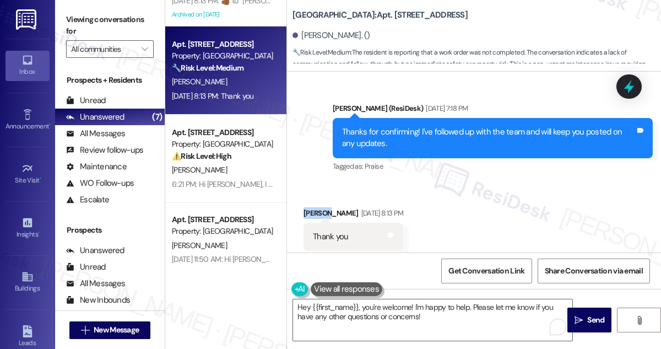
click at [320, 207] on div "[PERSON_NAME] [DATE] 8:13 PM" at bounding box center [353, 214] width 100 height 15
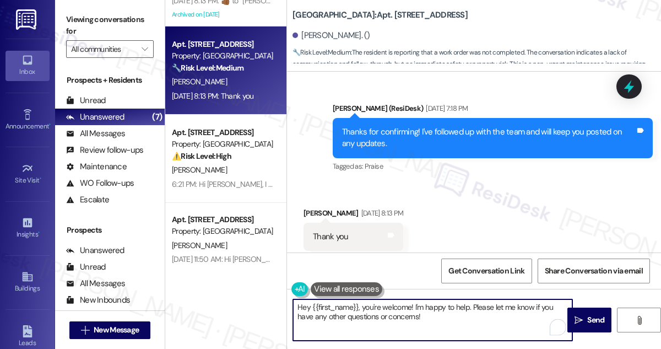
click at [306, 306] on textarea "Hey {{first_name}}, you're welcome! I'm happy to help. Please let me know if yo…" at bounding box center [432, 319] width 279 height 41
drag, startPoint x: 437, startPoint y: 314, endPoint x: 415, endPoint y: 302, distance: 24.9
click at [415, 302] on textarea "Hi {{first_name}}, you're welcome! I'm happy to help. Please let me know if you…" at bounding box center [432, 319] width 279 height 41
click at [360, 127] on div "Thanks for confirming! I've followed up with the team and will keep you posted …" at bounding box center [493, 138] width 320 height 40
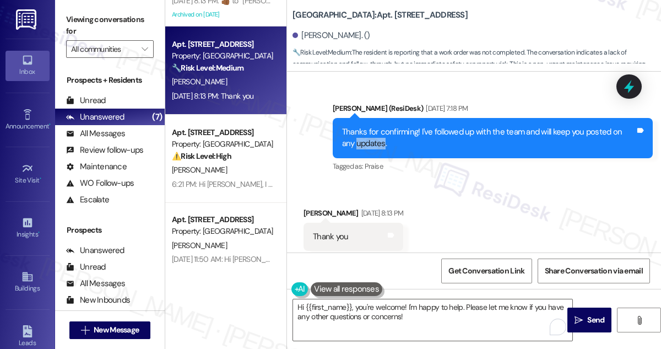
click at [361, 127] on div "Thanks for confirming! I've followed up with the team and will keep you posted …" at bounding box center [493, 138] width 320 height 40
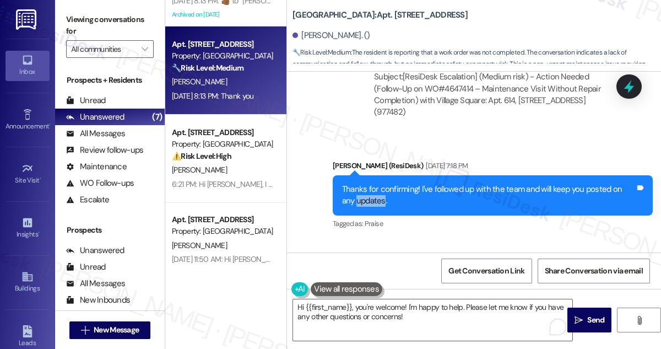
scroll to position [10632, 0]
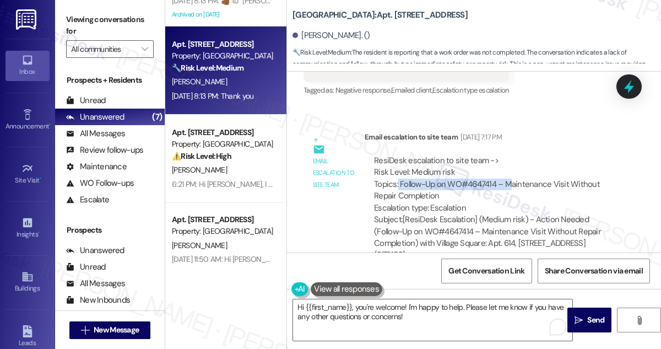
drag, startPoint x: 398, startPoint y: 161, endPoint x: 508, endPoint y: 160, distance: 110.1
click at [508, 160] on div "ResiDesk escalation to site team -> Risk Level: Medium risk Topics: Follow-Up o…" at bounding box center [494, 184] width 240 height 59
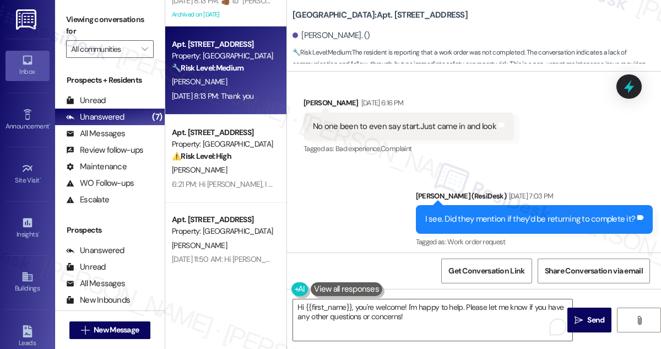
scroll to position [10381, 0]
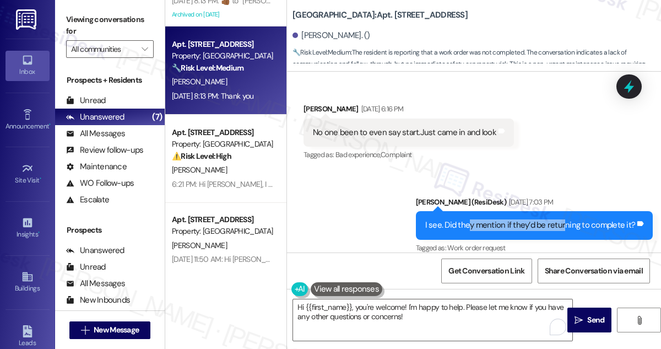
drag, startPoint x: 471, startPoint y: 209, endPoint x: 562, endPoint y: 198, distance: 92.1
click at [562, 211] on div "I see. Did they mention if they’d be returning to complete it? Tags and notes" at bounding box center [534, 225] width 237 height 28
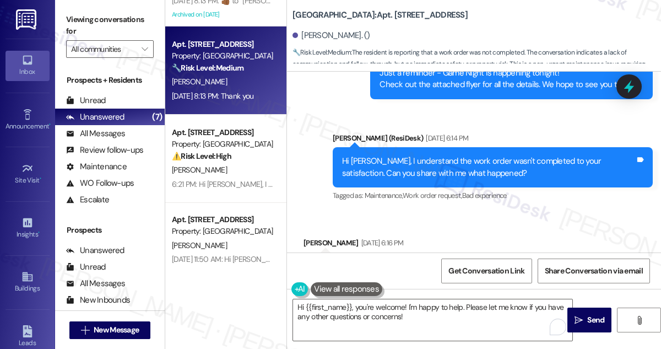
scroll to position [10231, 0]
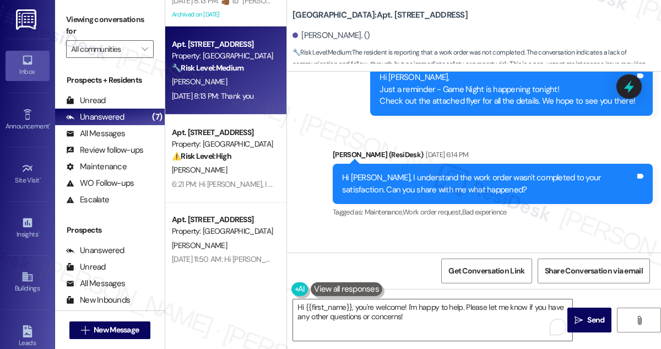
click at [515, 172] on div "Hi [PERSON_NAME], I understand the work order wasn't completed to your satisfac…" at bounding box center [488, 184] width 293 height 24
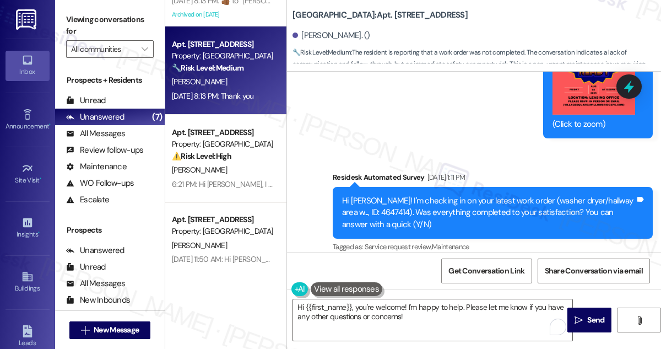
scroll to position [9881, 0]
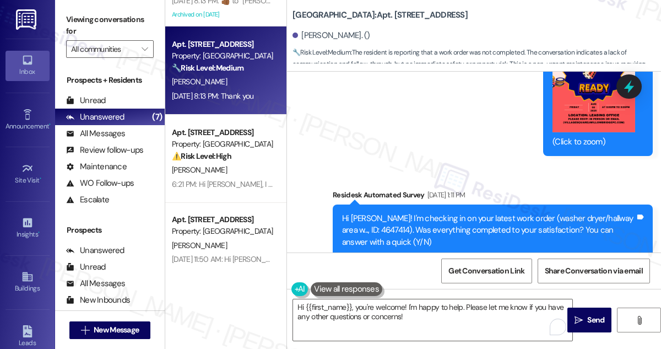
click at [66, 16] on div "Viewing conversations for All communities " at bounding box center [110, 34] width 110 height 69
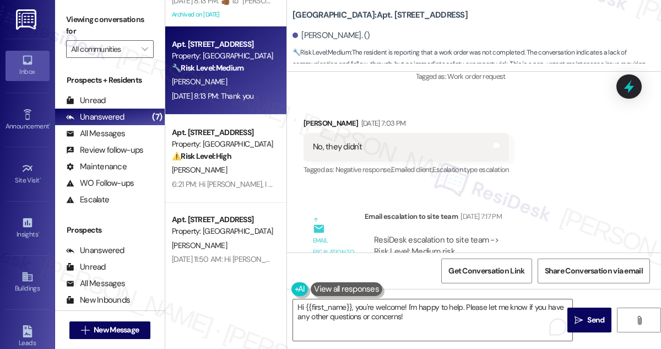
scroll to position [10582, 0]
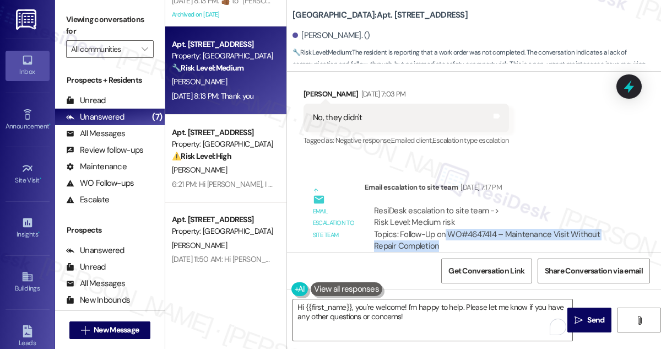
drag, startPoint x: 445, startPoint y: 211, endPoint x: 579, endPoint y: 227, distance: 135.3
click at [579, 227] on div "ResiDesk escalation to site team -> Risk Level: Medium risk Topics: Follow-Up o…" at bounding box center [494, 234] width 240 height 59
copy div "WO#4647414 – Maintenance Visit Without Repair Completion"
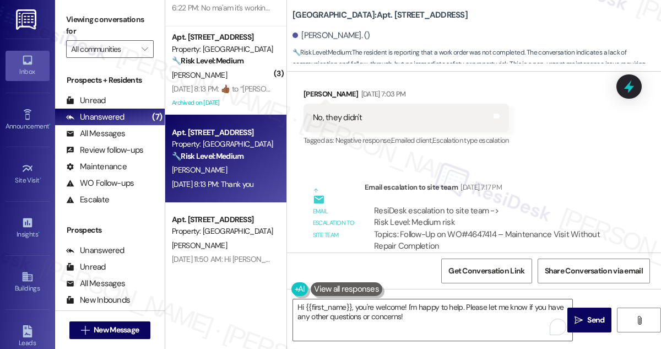
click at [69, 11] on label "Viewing conversations for" at bounding box center [110, 25] width 88 height 29
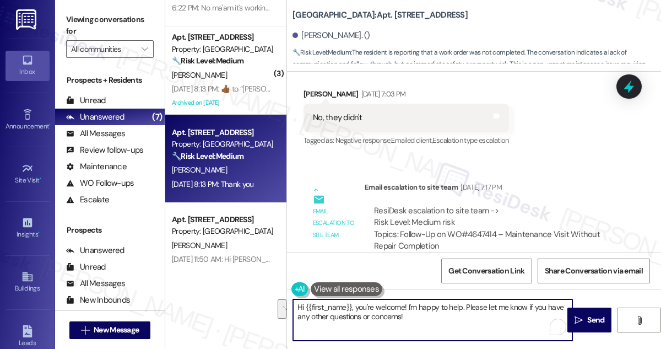
drag, startPoint x: 421, startPoint y: 318, endPoint x: 327, endPoint y: 278, distance: 102.4
click at [345, 302] on textarea "Hi {{first_name}}, you're welcome! I'm happy to help. Please let me know if you…" at bounding box center [432, 319] width 279 height 41
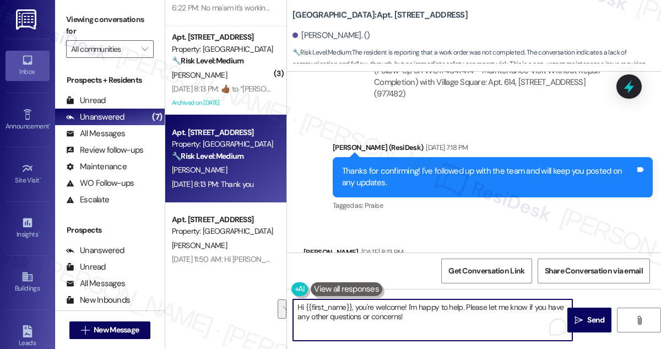
scroll to position [10832, 0]
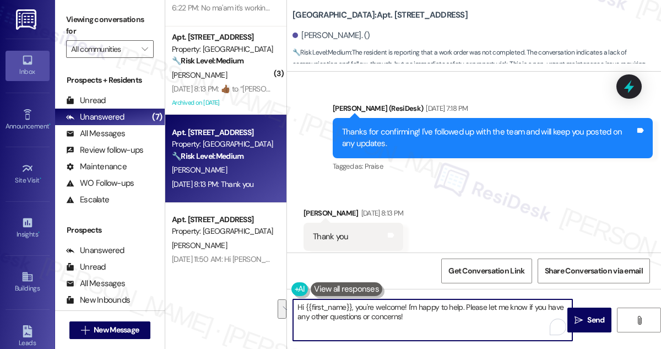
click at [426, 316] on textarea "Hi {{first_name}}, you're welcome! I'm happy to help. Please let me know if you…" at bounding box center [432, 319] width 279 height 41
drag, startPoint x: 426, startPoint y: 319, endPoint x: 355, endPoint y: 309, distance: 71.2
click at [355, 309] on textarea "Hi {{first_name}}, you're welcome! I'm happy to help. Please let me know if you…" at bounding box center [432, 319] width 279 height 41
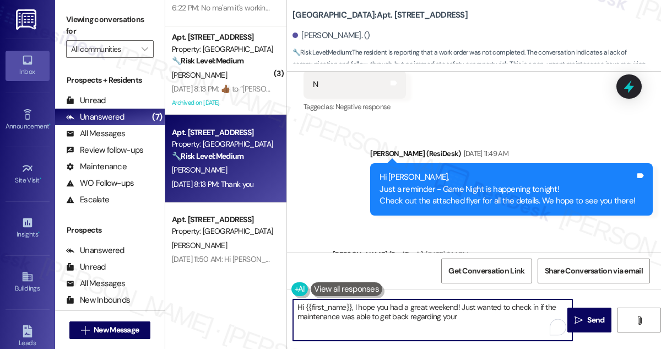
scroll to position [9981, 0]
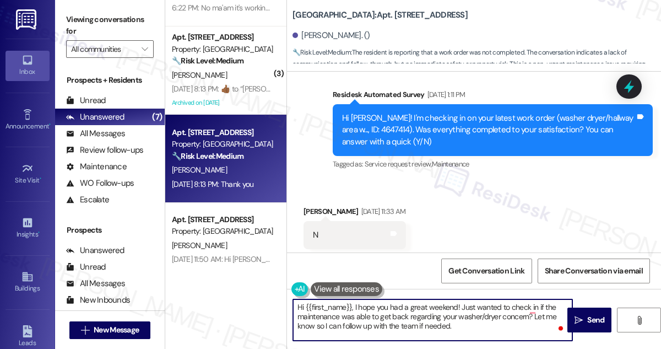
type textarea "Hi {{first_name}}, I hope you had a great weekend! Just wanted to check in if t…"
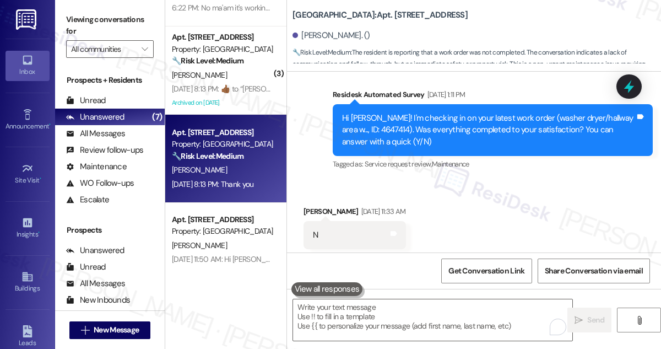
click at [72, 10] on div "Viewing conversations for All communities " at bounding box center [110, 34] width 110 height 69
click at [83, 31] on label "Viewing conversations for" at bounding box center [110, 25] width 88 height 29
click at [340, 320] on textarea "To enrich screen reader interactions, please activate Accessibility in Grammarl…" at bounding box center [432, 319] width 279 height 41
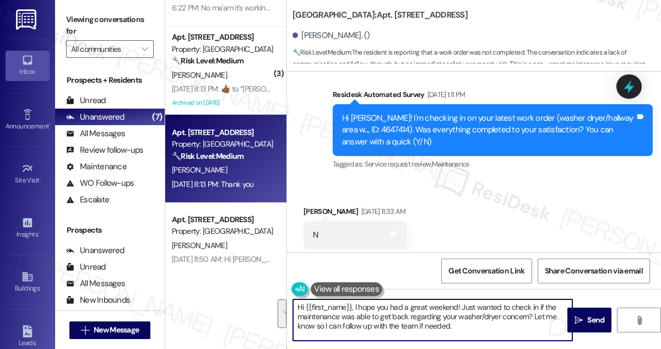
click at [382, 317] on textarea "Hi {{first_name}}, I hope you had a great weekend! Just wanted to check in if t…" at bounding box center [432, 319] width 279 height 41
drag, startPoint x: 460, startPoint y: 331, endPoint x: 354, endPoint y: 307, distance: 109.0
click at [354, 307] on textarea "Hi {{first_name}}, I hope you had a great weekend! Just wanted to check in if t…" at bounding box center [432, 319] width 279 height 41
paste textarea "I just wanted to check in to see if maintenance has been able to follow up rega…"
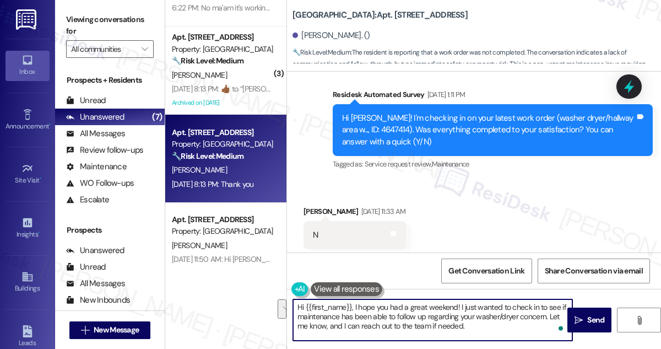
drag, startPoint x: 401, startPoint y: 317, endPoint x: 520, endPoint y: 321, distance: 119.0
click at [520, 321] on textarea "Hi {{first_name}}, I hope you had a great weekend! I just wanted to check in to…" at bounding box center [432, 319] width 279 height 41
type textarea "Hi {{first_name}}, I hope you had a great weekend! I just wanted to check in to…"
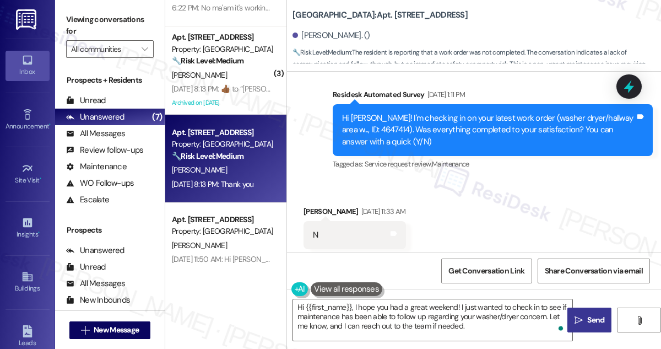
click at [584, 317] on span " Send" at bounding box center [589, 320] width 35 height 12
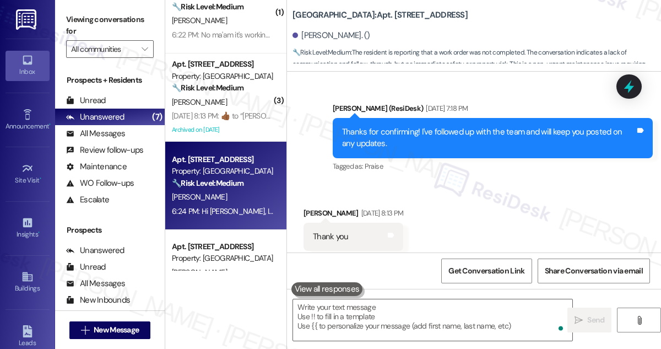
scroll to position [50, 0]
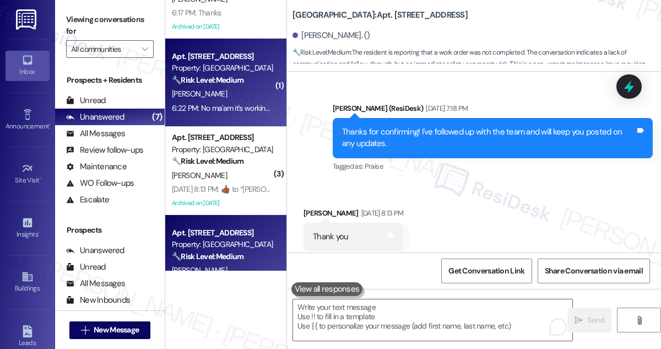
click at [229, 105] on div "6:22 PM: No ma'am it's working just fine I thank you for doing a great job and …" at bounding box center [316, 108] width 288 height 10
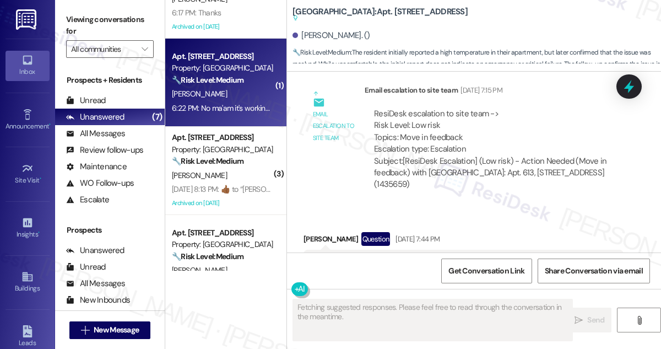
scroll to position [1209, 0]
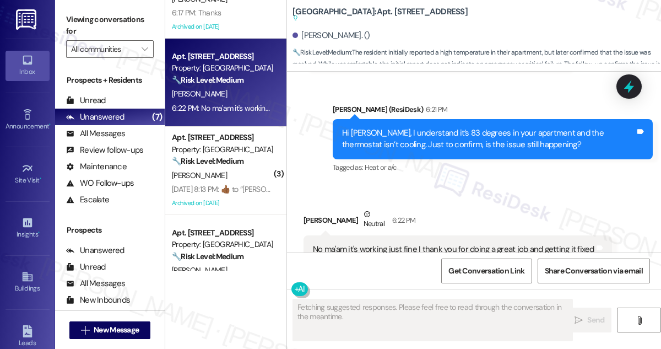
click at [423, 243] on div "No ma'am it's working just fine I thank you for doing a great job and getting i…" at bounding box center [453, 249] width 281 height 12
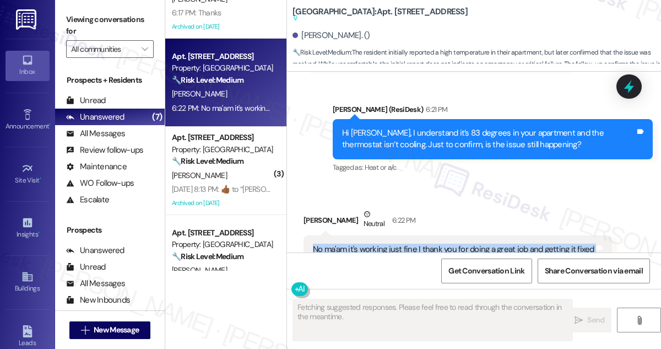
click at [423, 243] on div "No ma'am it's working just fine I thank you for doing a great job and getting i…" at bounding box center [453, 249] width 281 height 12
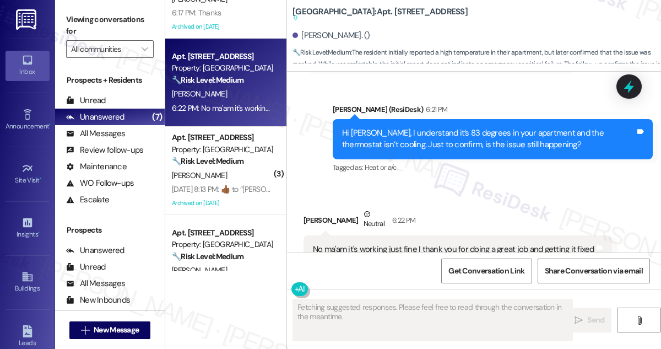
click at [428, 127] on div "Hi [PERSON_NAME], I understand it’s 83 degrees in your apartment and the thermo…" at bounding box center [488, 139] width 293 height 24
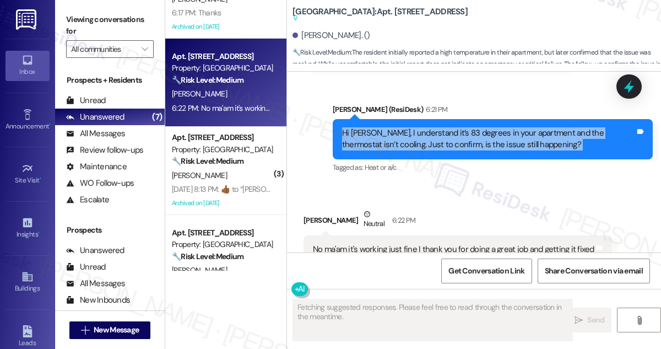
click at [428, 127] on div "Hi [PERSON_NAME], I understand it’s 83 degrees in your apartment and the thermo…" at bounding box center [488, 139] width 293 height 24
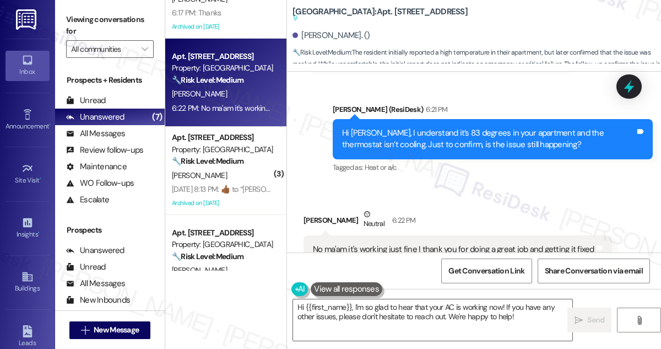
click at [395, 243] on div "No ma'am it's working just fine I thank you for doing a great job and getting i…" at bounding box center [453, 249] width 281 height 12
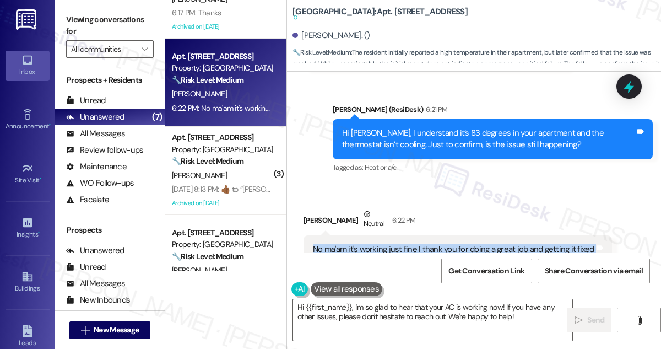
click at [395, 243] on div "No ma'am it's working just fine I thank you for doing a great job and getting i…" at bounding box center [453, 249] width 281 height 12
click at [384, 306] on textarea "Hi {{first_name}}, I'm so glad to hear that your AC is working now! If you have…" at bounding box center [432, 319] width 279 height 41
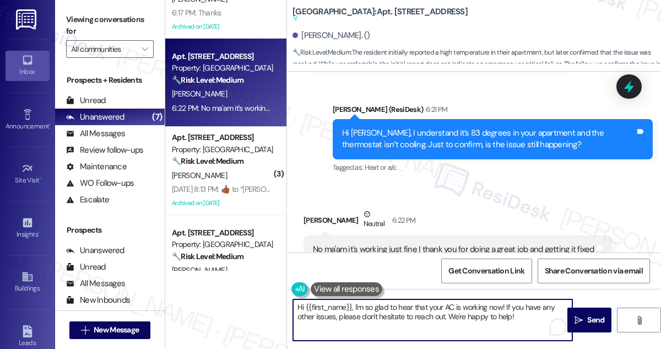
click at [384, 306] on textarea "Hi {{first_name}}, I'm so glad to hear that your AC is working now! If you have…" at bounding box center [432, 319] width 279 height 41
click at [433, 304] on textarea "Hi {{first_name}}, I'm so glad to hear that your AC is working now! If you have…" at bounding box center [432, 319] width 279 height 41
drag, startPoint x: 499, startPoint y: 306, endPoint x: 209, endPoint y: 287, distance: 291.3
click at [209, 287] on div "Apt. 1016, [STREET_ADDRESS] Property: Village Square ⚠️ Risk Level: High The re…" at bounding box center [413, 174] width 496 height 349
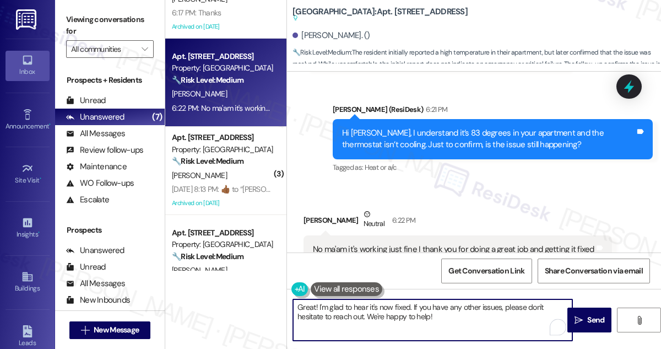
click at [441, 314] on textarea "Great! I'm glad to hear it's now fixed. If you have any other issues, please do…" at bounding box center [432, 319] width 279 height 41
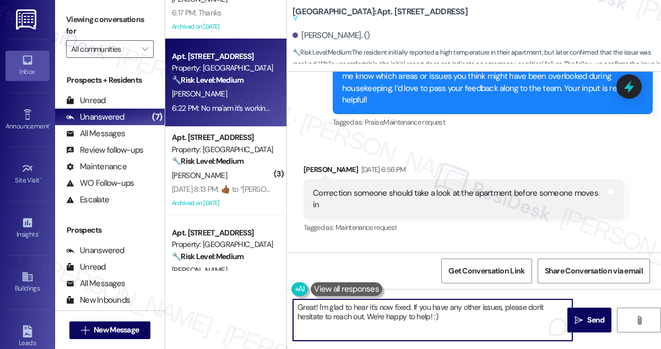
scroll to position [551, 0]
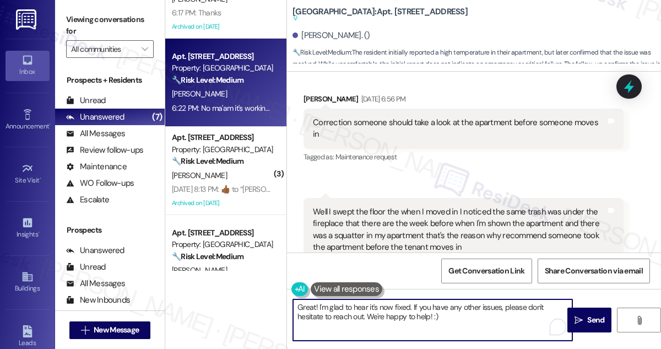
type textarea "Great! I'm glad to hear it's now fixed. If you have any other issues, please do…"
click at [405, 108] on div "Correction someone should take a look at the apartment before someone moves in …" at bounding box center [463, 128] width 320 height 40
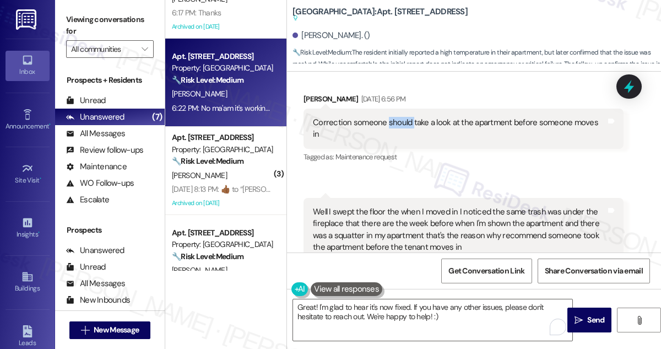
click at [405, 108] on div "Correction someone should take a look at the apartment before someone moves in …" at bounding box center [463, 128] width 320 height 40
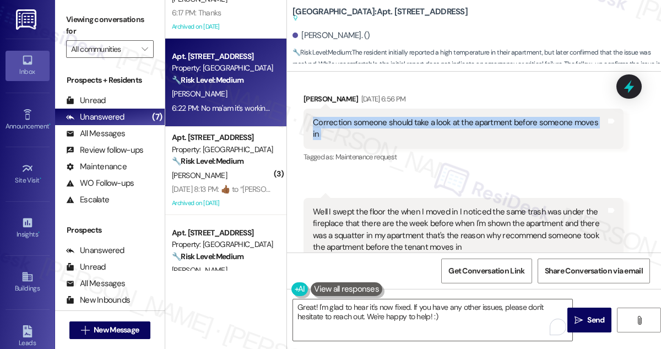
click at [405, 108] on div "Correction someone should take a look at the apartment before someone moves in …" at bounding box center [463, 128] width 320 height 40
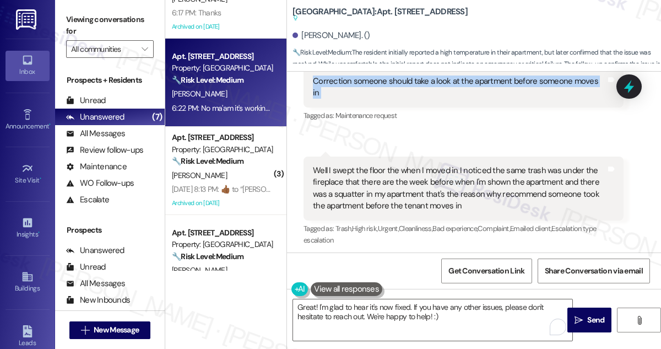
scroll to position [700, 0]
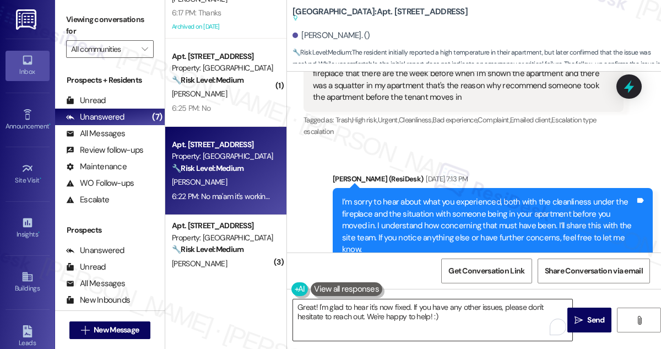
click at [361, 307] on textarea "Great! I'm glad to hear it's now fixed. If you have any other issues, please do…" at bounding box center [432, 319] width 279 height 41
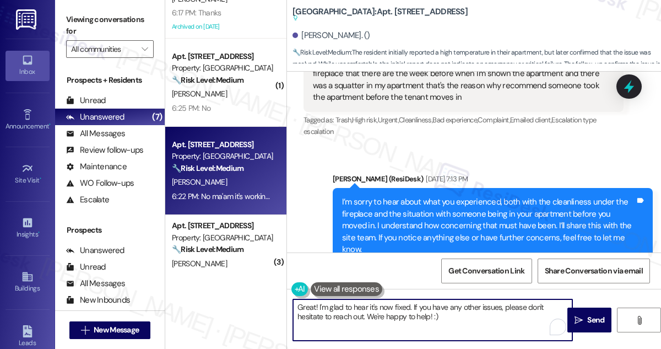
click at [361, 307] on textarea "Great! I'm glad to hear it's now fixed. If you have any other issues, please do…" at bounding box center [432, 319] width 279 height 41
click at [466, 308] on textarea "Great! I'm glad to hear it's now fixed. If you have any other issues, please do…" at bounding box center [432, 319] width 279 height 41
click at [484, 308] on textarea "Great! I'm glad to hear it's now fixed. If you have any other issues, please do…" at bounding box center [432, 319] width 279 height 41
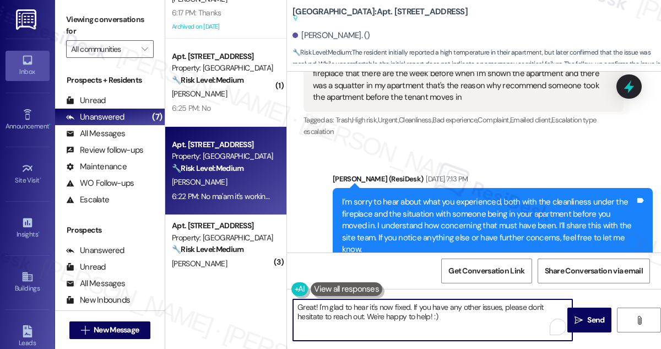
click at [485, 308] on textarea "Great! I'm glad to hear it's now fixed. If you have any other issues, please do…" at bounding box center [432, 319] width 279 height 41
click at [463, 318] on textarea "Great! I'm glad to hear it's now fixed. If you have any other issues, please do…" at bounding box center [432, 319] width 279 height 41
click at [476, 304] on textarea "Great! I'm glad to hear it's now fixed. If you have any other issues, please do…" at bounding box center [432, 319] width 279 height 41
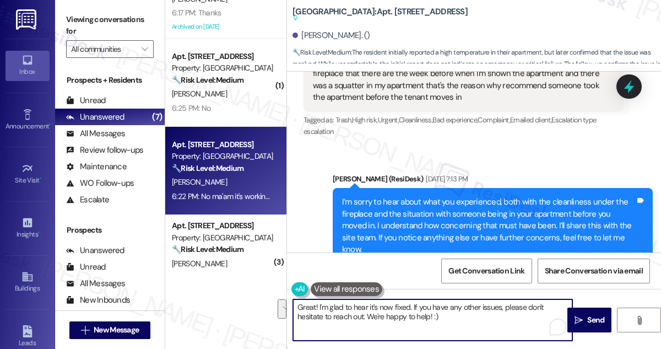
click at [480, 315] on textarea "Great! I'm glad to hear it's now fixed. If you have any other issues, please do…" at bounding box center [432, 319] width 279 height 41
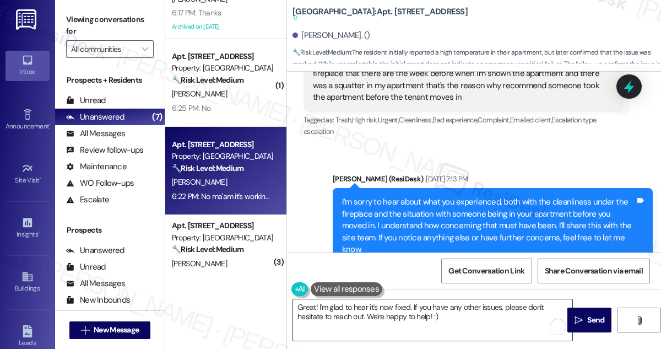
drag, startPoint x: 592, startPoint y: 319, endPoint x: 420, endPoint y: 303, distance: 172.5
click at [420, 303] on div "Great! I'm glad to hear it's now fixed. If you have any other issues, please do…" at bounding box center [474, 330] width 374 height 83
click at [405, 311] on textarea "Great! I'm glad to hear it's now fixed. If you have any other issues, please do…" at bounding box center [432, 319] width 279 height 41
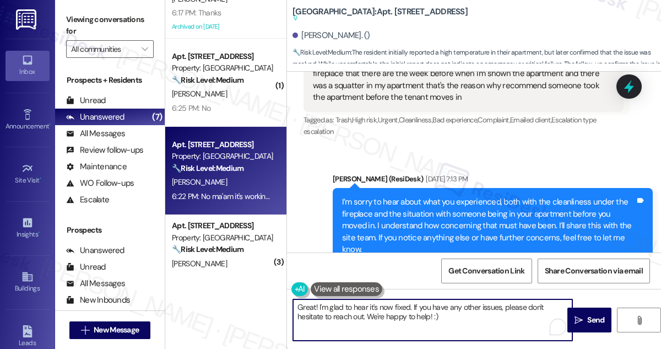
click at [403, 312] on textarea "Great! I'm glad to hear it's now fixed. If you have any other issues, please do…" at bounding box center [432, 319] width 279 height 41
click at [401, 312] on textarea "Great! I'm glad to hear it's now fixed. If you have any other issues, please do…" at bounding box center [432, 319] width 279 height 41
click at [477, 317] on textarea "Great! I'm glad to hear it's now fixed. If you have any other issues, please do…" at bounding box center [432, 319] width 279 height 41
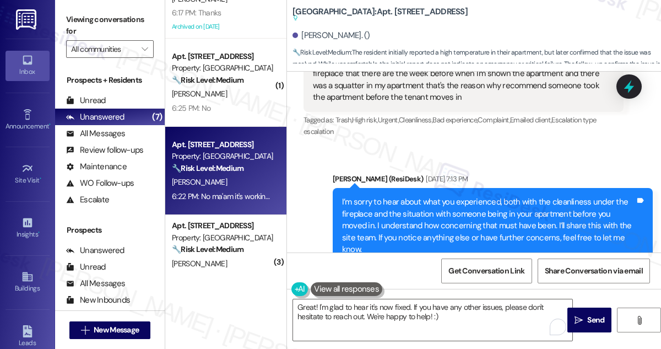
click at [460, 196] on div "I’m sorry to hear about what you experienced, both with the cleanliness under t…" at bounding box center [488, 225] width 293 height 59
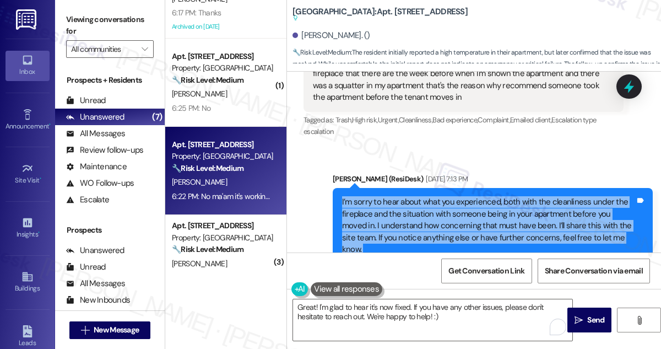
click at [460, 196] on div "I’m sorry to hear about what you experienced, both with the cleanliness under t…" at bounding box center [488, 225] width 293 height 59
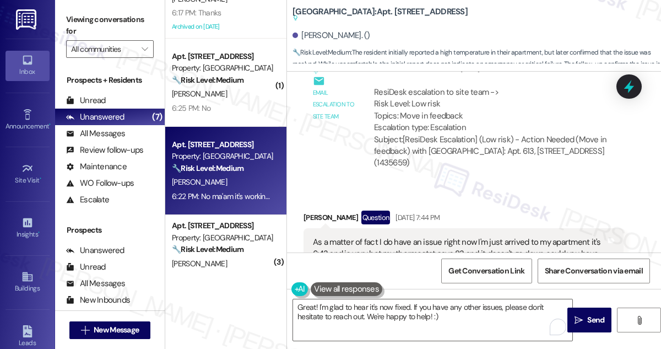
scroll to position [951, 0]
click at [377, 236] on div "As a matter of fact I do have an issue right now I'm just arrived to my apartme…" at bounding box center [459, 253] width 293 height 35
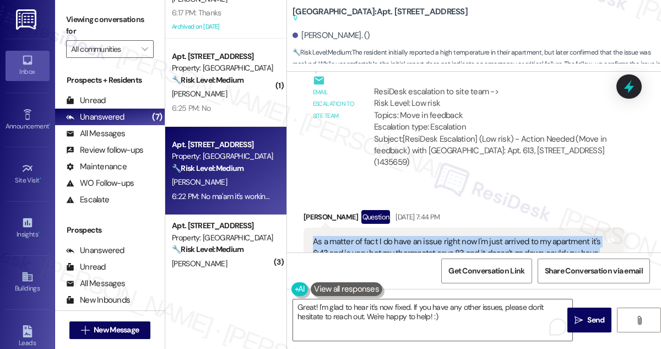
click at [377, 236] on div "As a matter of fact I do have an issue right now I'm just arrived to my apartme…" at bounding box center [459, 253] width 293 height 35
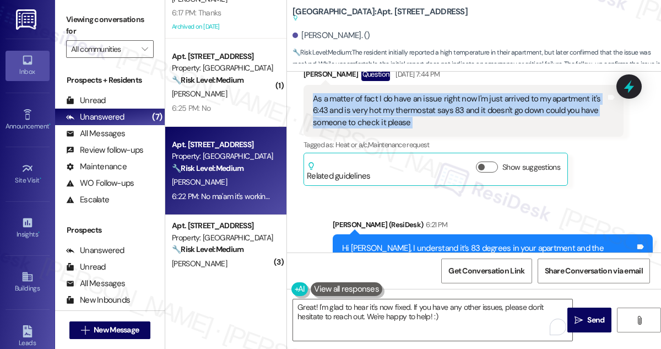
scroll to position [1201, 0]
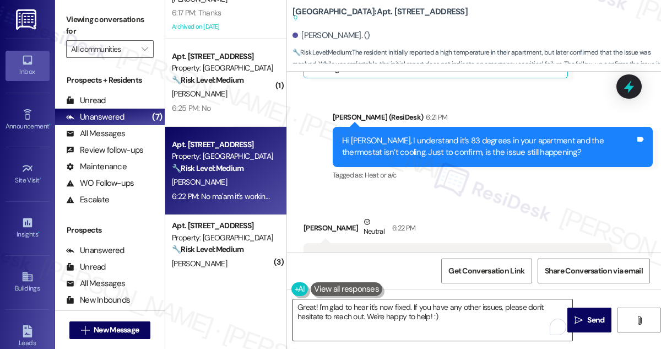
click at [474, 312] on textarea "Great! I'm glad to hear it's now fixed. If you have any other issues, please do…" at bounding box center [432, 319] width 279 height 41
click at [589, 317] on span "Send" at bounding box center [595, 320] width 17 height 12
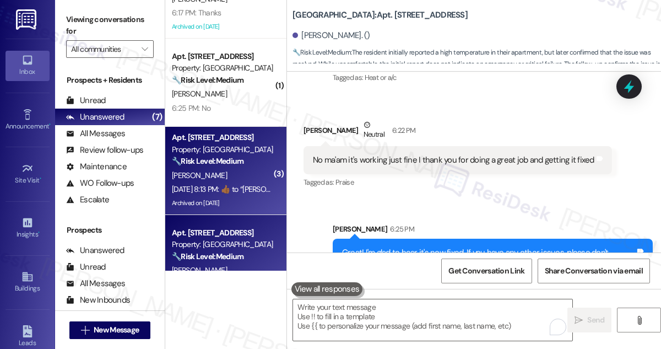
scroll to position [0, 0]
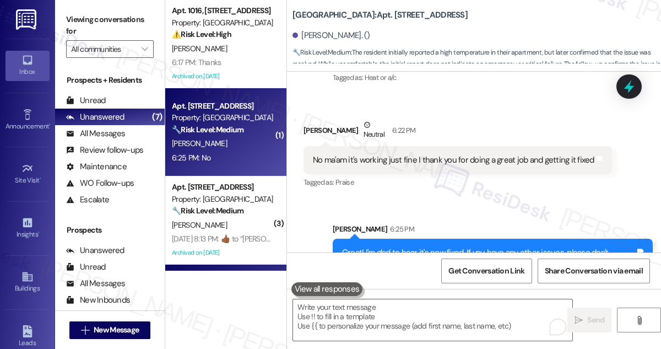
click at [232, 154] on div "6:25 PM: No 6:25 PM: No" at bounding box center [223, 158] width 104 height 14
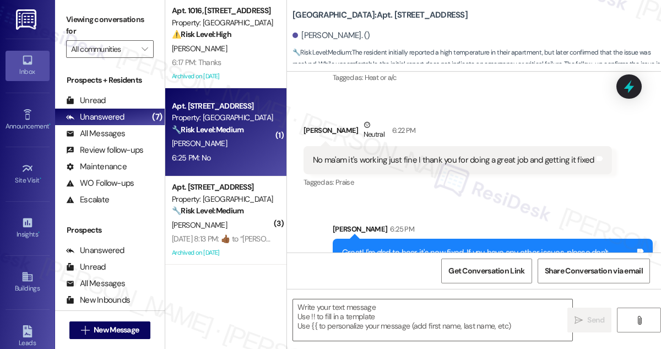
type textarea "Fetching suggested responses. Please feel free to read through the conversation…"
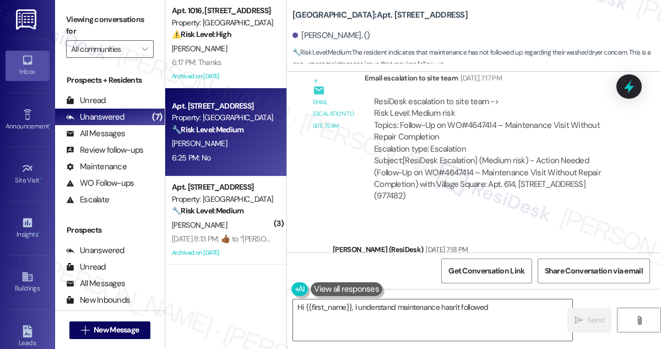
scroll to position [10641, 0]
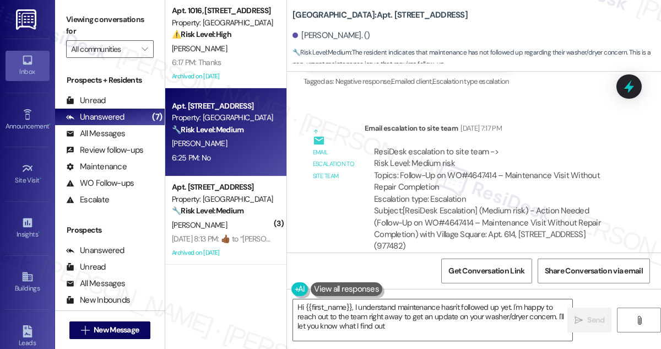
type textarea "Hi {{first_name}}, I understand maintenance hasn't followed up yet. I'm happy t…"
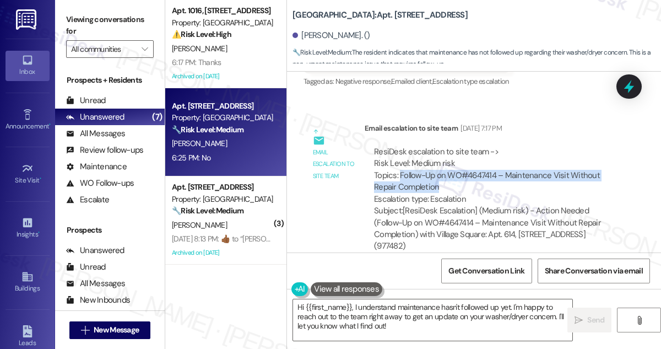
drag, startPoint x: 399, startPoint y: 151, endPoint x: 524, endPoint y: 162, distance: 125.5
click at [524, 162] on div "ResiDesk escalation to site team -> Risk Level: Medium risk Topics: Follow-Up o…" at bounding box center [494, 175] width 240 height 59
copy div "Follow-Up on WO#4647414 – Maintenance Visit Without Repair Completion"
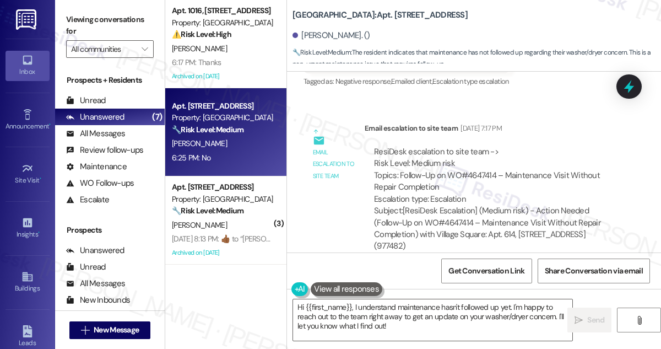
click at [555, 146] on div "ResiDesk escalation to site team -> Risk Level: Medium risk Topics: Follow-Up o…" at bounding box center [494, 175] width 240 height 59
click at [485, 205] on div "Subject: [ResiDesk Escalation] (Medium risk) - Action Needed (Follow-Up on WO#4…" at bounding box center [494, 228] width 240 height 47
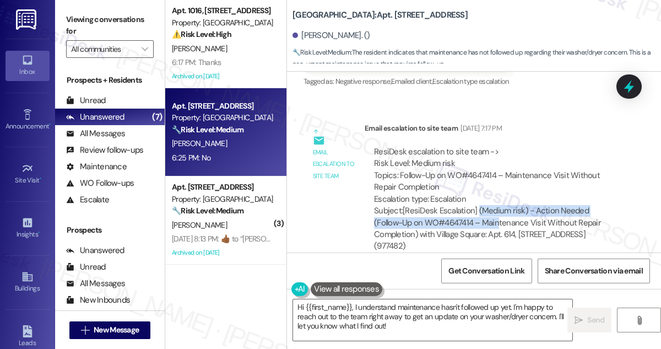
drag, startPoint x: 476, startPoint y: 188, endPoint x: 496, endPoint y: 193, distance: 20.6
click at [496, 205] on div "Subject: [ResiDesk Escalation] (Medium risk) - Action Needed (Follow-Up on WO#4…" at bounding box center [494, 228] width 240 height 47
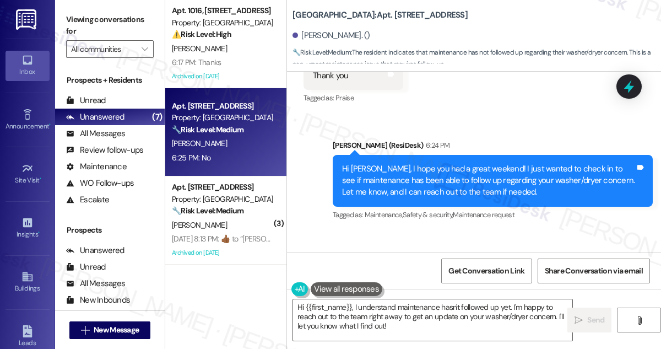
scroll to position [11042, 0]
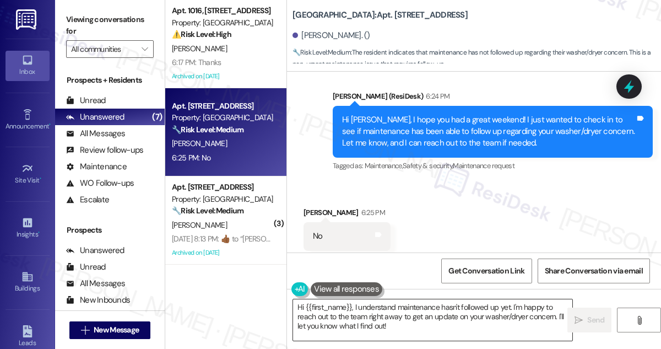
click at [377, 324] on textarea "Hi {{first_name}}, I understand maintenance hasn't followed up yet. I'm happy t…" at bounding box center [432, 319] width 279 height 41
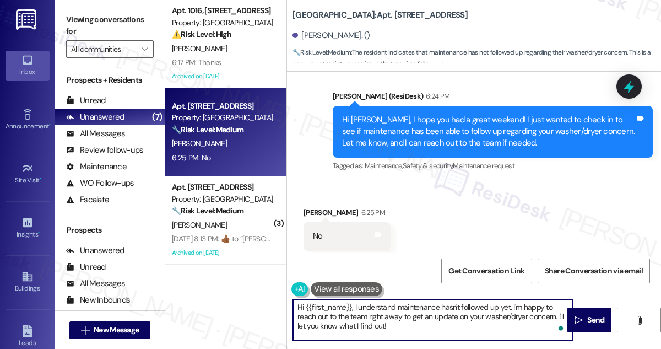
click at [377, 325] on textarea "Hi {{first_name}}, I understand maintenance hasn't followed up yet. I'm happy t…" at bounding box center [432, 319] width 279 height 41
click at [421, 192] on div "Received via SMS [PERSON_NAME] 6:25 PM No Tags and notes Tagged as: Negative re…" at bounding box center [474, 228] width 374 height 93
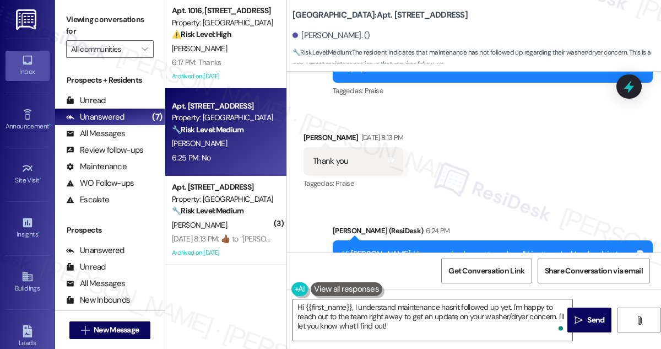
scroll to position [10841, 0]
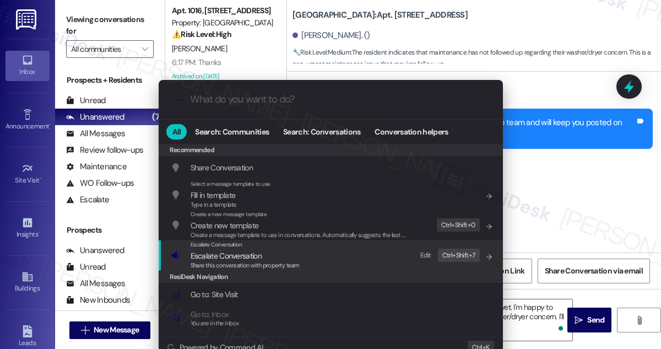
click at [320, 259] on div "Escalate Conversation Escalate Conversation Share this conversation with proper…" at bounding box center [332, 255] width 322 height 30
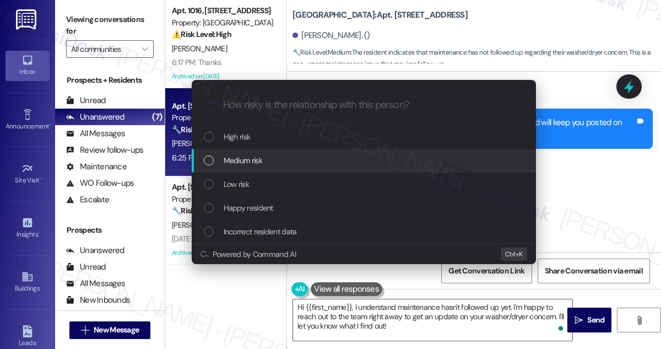
click at [265, 164] on div "Medium risk" at bounding box center [365, 160] width 322 height 12
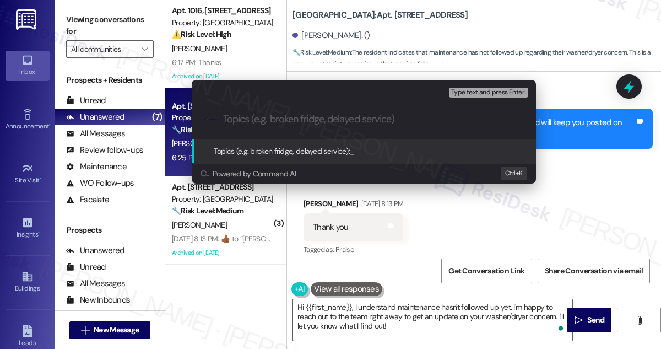
paste input "Follow-Up on WO#4647414 – Maintenance Visit Without Repair Completion"
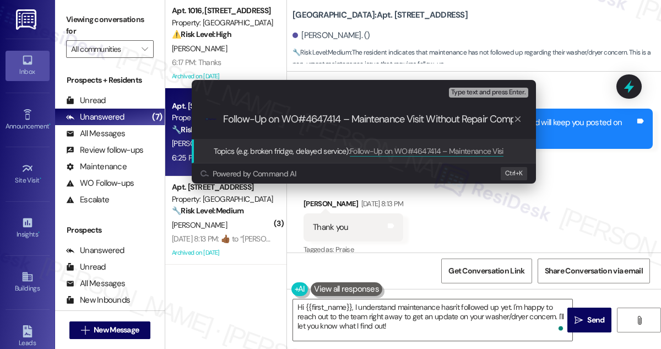
scroll to position [0, 26]
click at [323, 119] on input "Follow-Up on WO#4647414 – Maintenance Visit Without Repair Completion" at bounding box center [368, 119] width 290 height 12
click at [389, 117] on input "Follow-Up on WO#4647414 – Maintenance Visit Without Repair Completion" at bounding box center [368, 119] width 290 height 12
click at [400, 117] on input "Follow-Up on WO#4647414 – Maintenance Visit Without Repair Completion" at bounding box center [368, 119] width 290 height 12
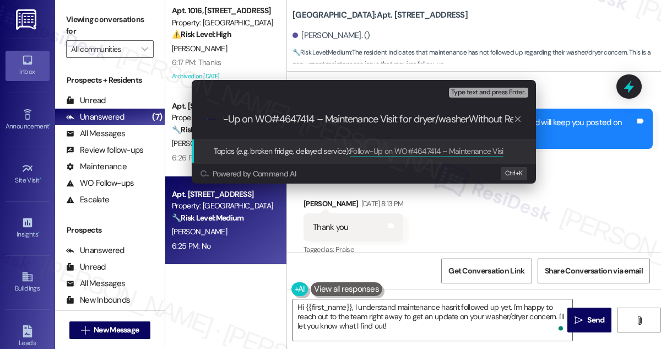
type input "Follow-Up on WO#4647414 – Maintenance Visit for dryer/washer Without Repair Com…"
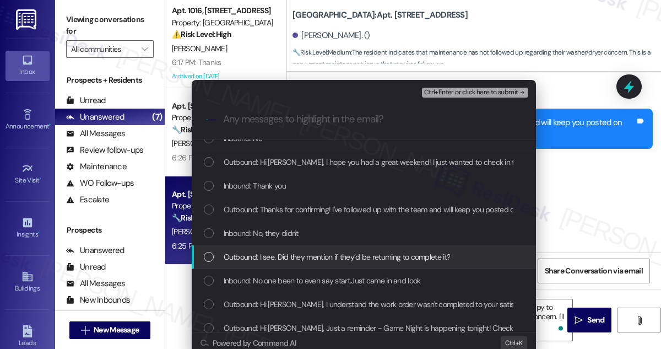
scroll to position [50, 0]
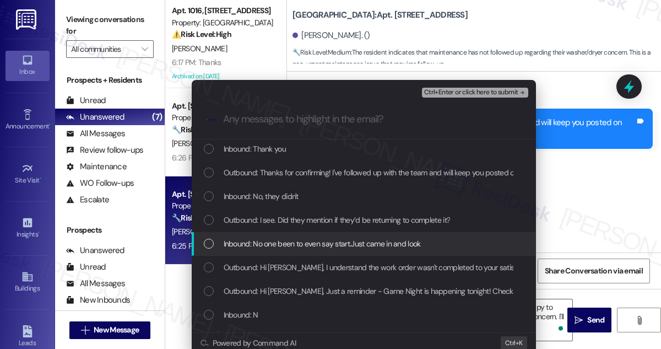
click at [352, 242] on span "Inbound: No one been to even say start.Just came in and look" at bounding box center [322, 243] width 197 height 12
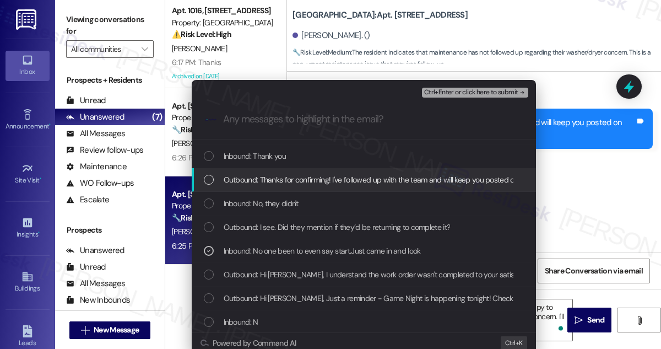
scroll to position [0, 0]
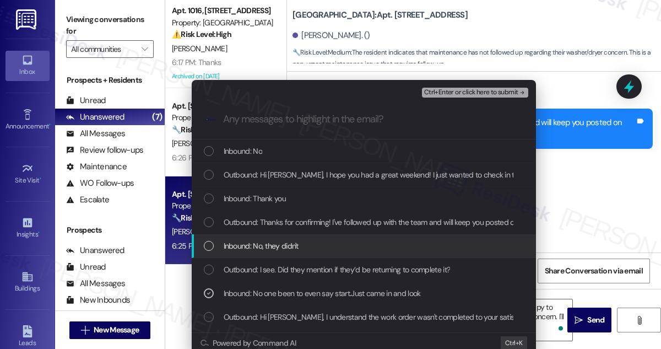
click at [338, 238] on div "Inbound: No, they didn't" at bounding box center [364, 246] width 344 height 24
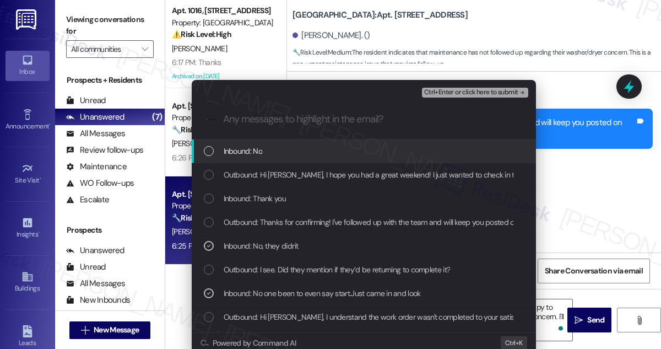
click at [437, 89] on span "Ctrl+Enter or click here to submit" at bounding box center [471, 93] width 94 height 8
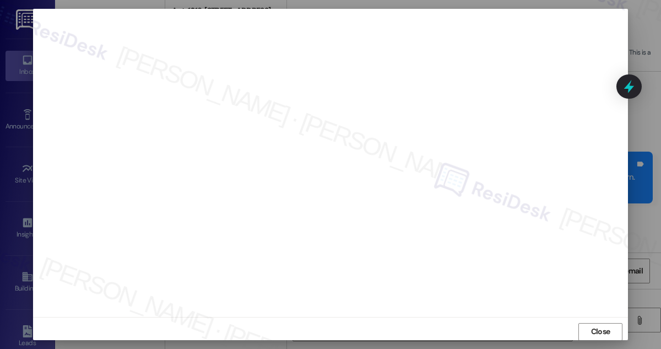
scroll to position [11042, 0]
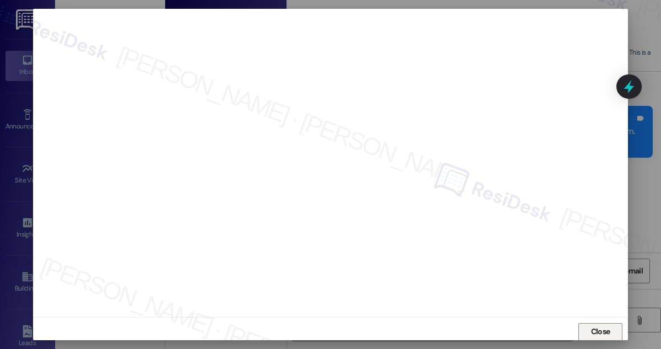
click at [579, 326] on button "Close" at bounding box center [600, 332] width 44 height 18
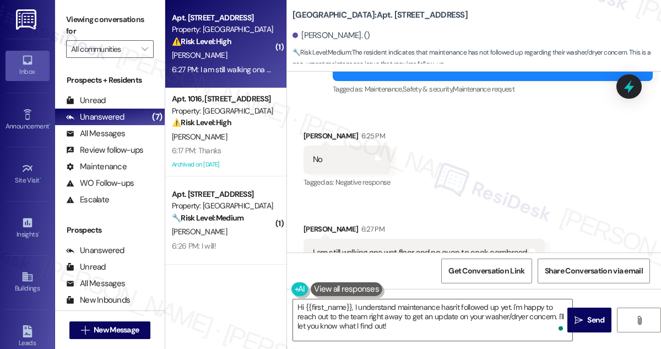
scroll to position [11118, 0]
click at [381, 247] on div "I am still walking ona wet floor and no oven to cook cornbread" at bounding box center [420, 253] width 214 height 12
click at [408, 165] on div "Received via SMS [PERSON_NAME] 6:25 PM No Tags and notes Tagged as: Negative re…" at bounding box center [474, 190] width 374 height 170
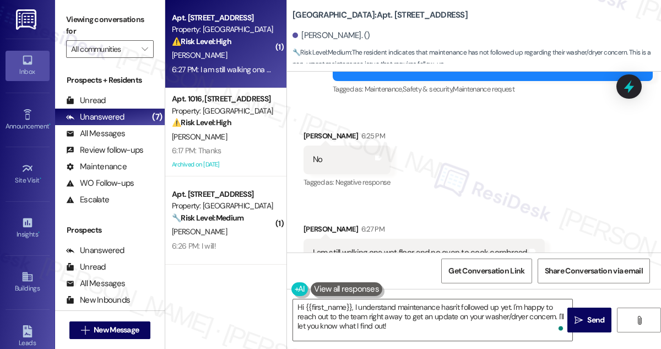
click at [428, 247] on div "I am still walking ona wet floor and no oven to cook cornbread" at bounding box center [420, 253] width 214 height 12
copy div "I am still walking ona wet floor and no oven to cook cornbread Tags and notes"
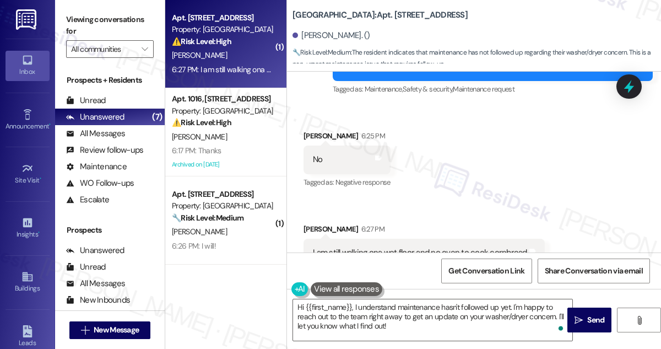
click at [87, 17] on label "Viewing conversations for" at bounding box center [110, 25] width 88 height 29
click at [64, 22] on div "Viewing conversations for All communities " at bounding box center [110, 34] width 110 height 69
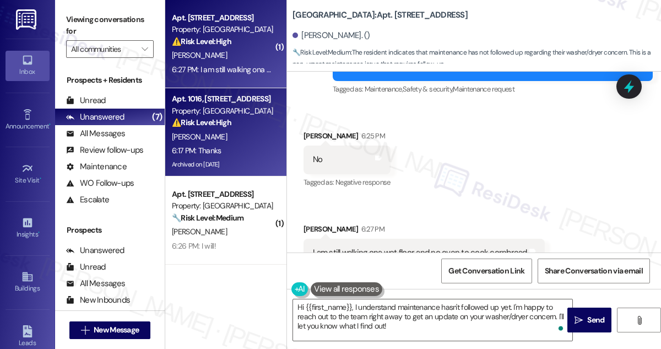
click at [228, 129] on div "Apt. 1016, [STREET_ADDRESS] Property: Village Square ⚠️ Risk Level: High The re…" at bounding box center [223, 110] width 104 height 37
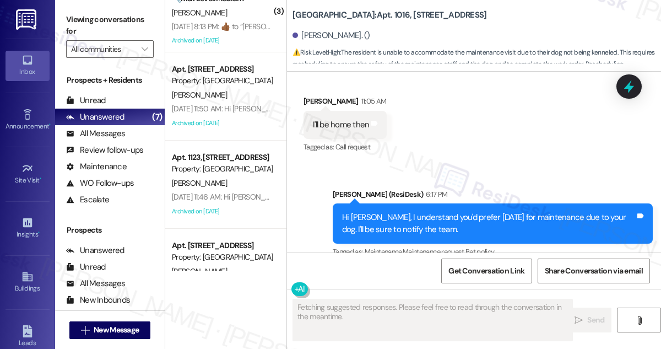
scroll to position [40445, 0]
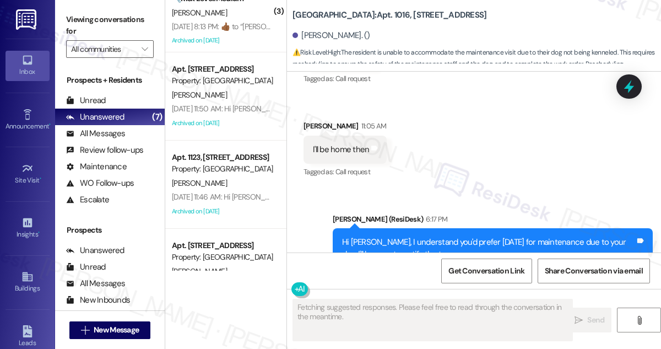
click at [421, 236] on div "Hi [PERSON_NAME], I understand you'd prefer [DATE] for maintenance due to your …" at bounding box center [488, 248] width 293 height 24
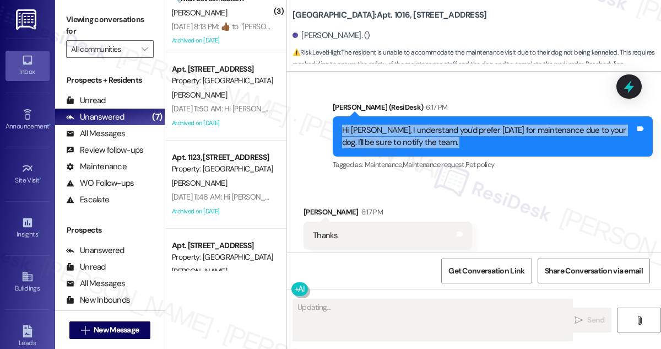
scroll to position [40595, 0]
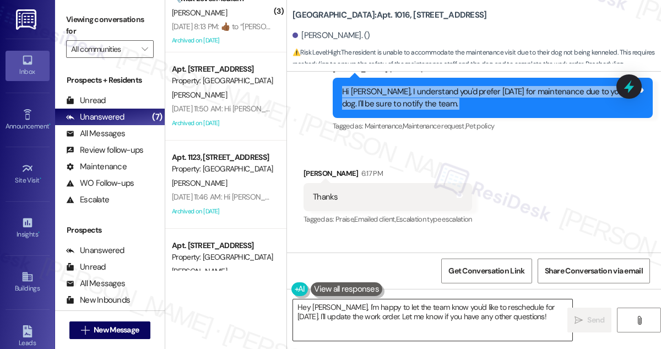
click at [406, 317] on textarea "Hey [PERSON_NAME], I'm happy to let the team know you'd like to reschedule for …" at bounding box center [432, 319] width 279 height 41
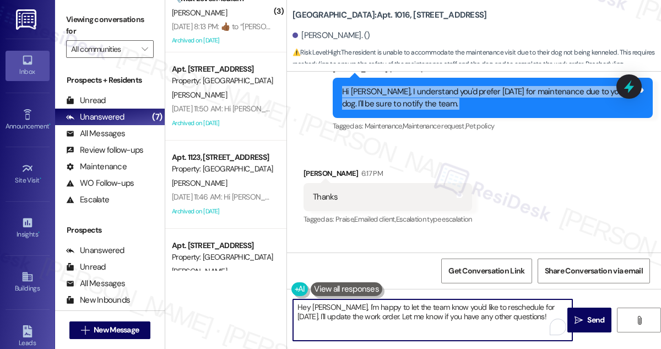
click at [405, 317] on textarea "Hey [PERSON_NAME], I'm happy to let the team know you'd like to reschedule for …" at bounding box center [432, 319] width 279 height 41
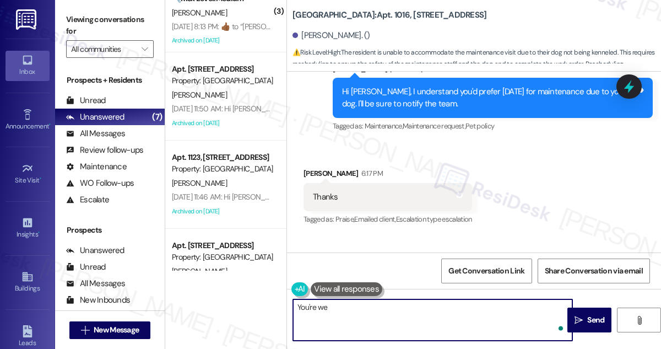
type textarea "You're wel"
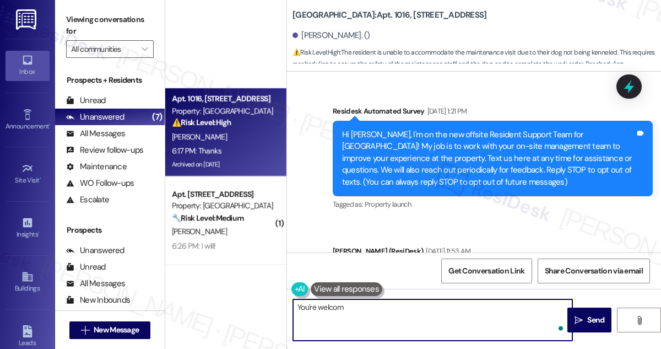
scroll to position [40595, 0]
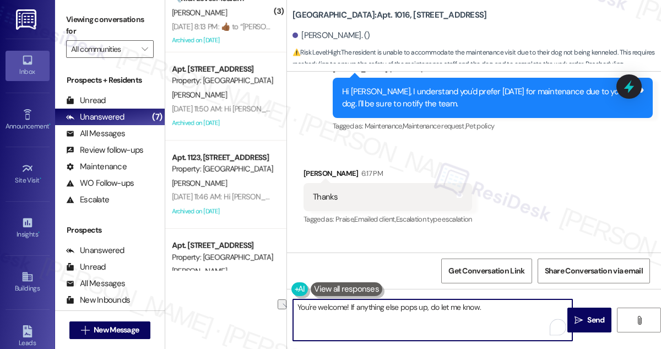
click at [465, 312] on textarea "You're welcome! If anything else pops up, do let me know." at bounding box center [432, 319] width 279 height 41
click at [520, 310] on textarea "You're welcome! If anything else pops up, do let me know." at bounding box center [432, 319] width 279 height 41
click at [520, 309] on textarea "You're welcome! If anything else pops up, do let me know." at bounding box center [432, 319] width 279 height 41
type textarea "You're welcome! If anything else pops up, do let me know."
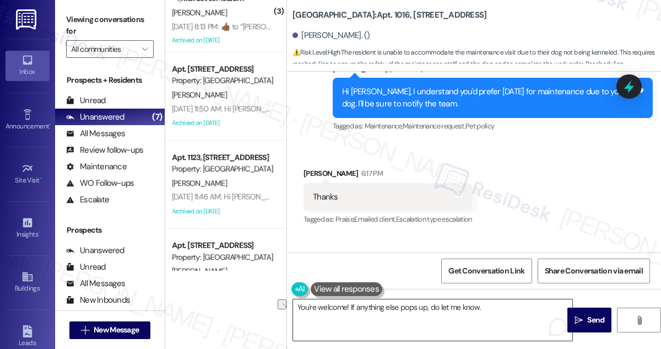
drag, startPoint x: 581, startPoint y: 308, endPoint x: 475, endPoint y: 306, distance: 106.8
click at [467, 304] on div "You're welcome! If anything else pops up, do let me know.  Send " at bounding box center [474, 330] width 374 height 83
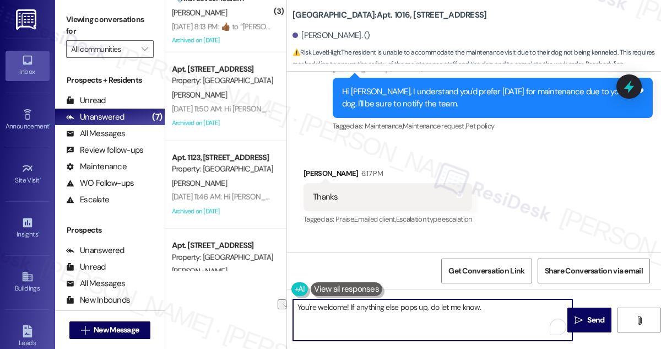
click at [486, 307] on textarea "You're welcome! If anything else pops up, do let me know." at bounding box center [432, 319] width 279 height 41
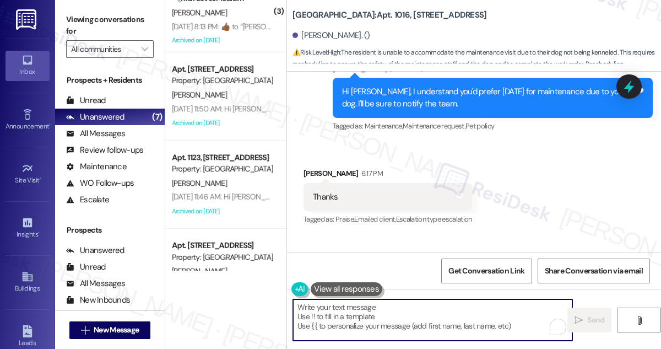
click at [404, 307] on textarea "To enrich screen reader interactions, please activate Accessibility in Grammarl…" at bounding box center [432, 319] width 279 height 41
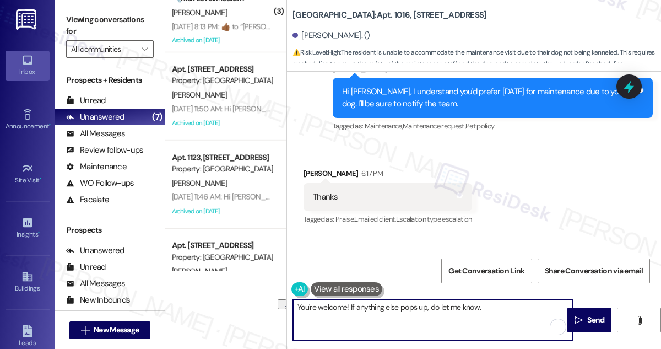
click at [470, 308] on textarea "You're welcome! If anything else pops up, do let me know." at bounding box center [432, 319] width 279 height 41
drag, startPoint x: 488, startPoint y: 308, endPoint x: 335, endPoint y: 304, distance: 153.1
click at [335, 304] on textarea "You're welcome! If anything else pops up, do let me know." at bounding box center [432, 319] width 279 height 41
click at [441, 312] on textarea "You're welcome! If anything else pops up, do let me know." at bounding box center [432, 319] width 279 height 41
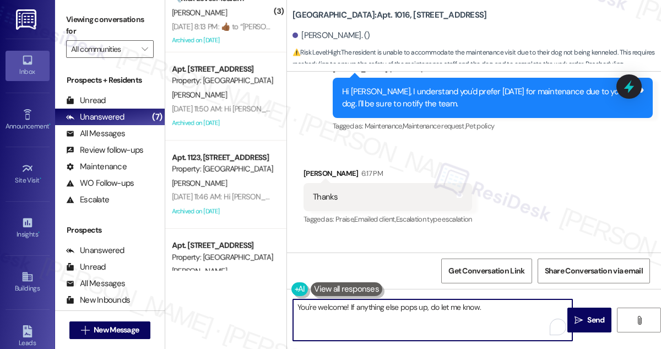
drag, startPoint x: 494, startPoint y: 308, endPoint x: 494, endPoint y: 300, distance: 8.3
click at [494, 308] on textarea "You're welcome! If anything else pops up, do let me know." at bounding box center [432, 319] width 279 height 41
type textarea "You're welcome! If anything else pops up, do let me know. Have a lovely evening!"
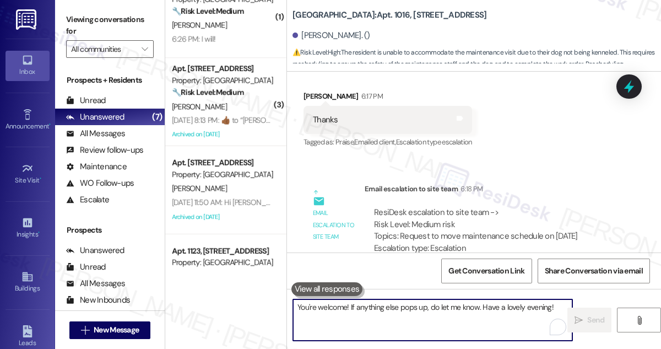
scroll to position [100, 0]
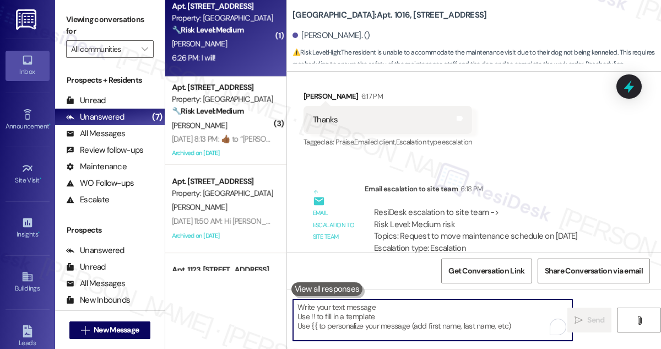
click at [233, 54] on div "6:26 PM: I will! 6:26 PM: I will!" at bounding box center [223, 58] width 104 height 14
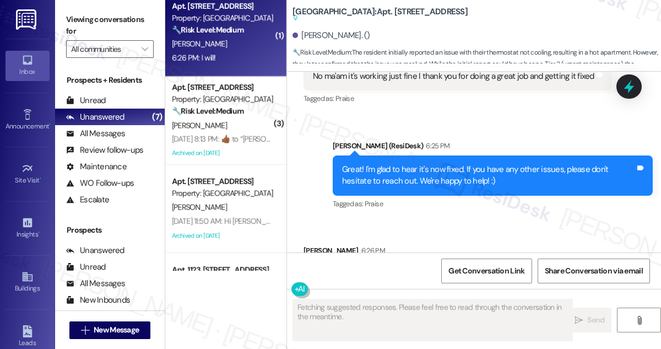
scroll to position [1406, 0]
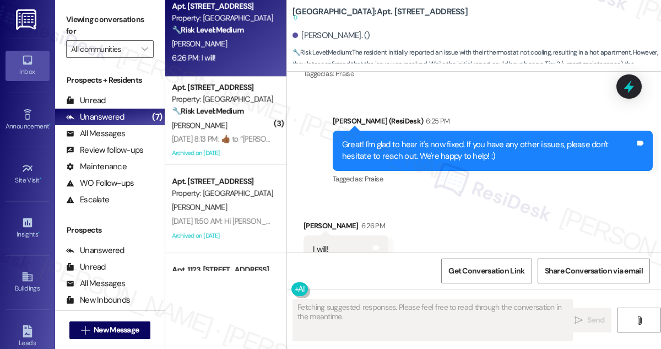
click at [395, 139] on div "Great! I'm glad to hear it's now fixed. If you have any other issues, please do…" at bounding box center [488, 151] width 293 height 24
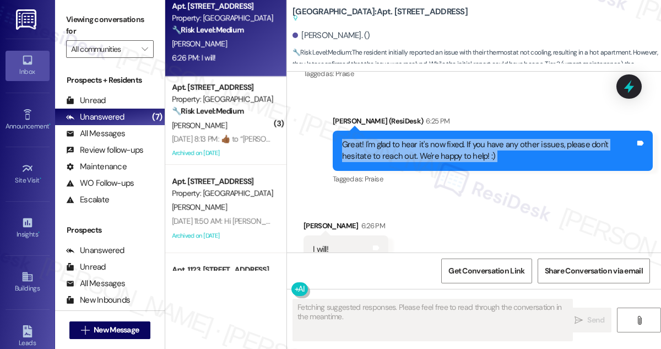
click at [395, 139] on div "Great! I'm glad to hear it's now fixed. If you have any other issues, please do…" at bounding box center [488, 151] width 293 height 24
click at [452, 139] on div "Great! I'm glad to hear it's now fixed. If you have any other issues, please do…" at bounding box center [488, 151] width 293 height 24
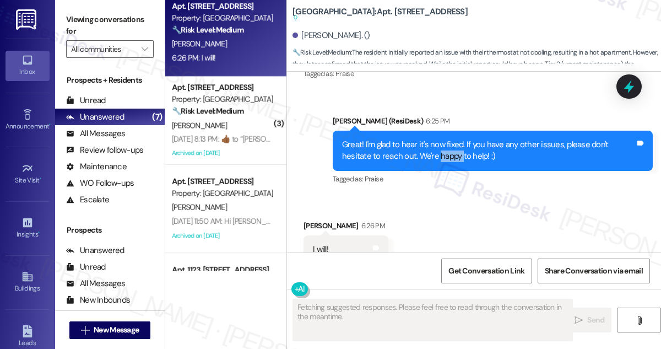
click at [452, 139] on div "Great! I'm glad to hear it's now fixed. If you have any other issues, please do…" at bounding box center [488, 151] width 293 height 24
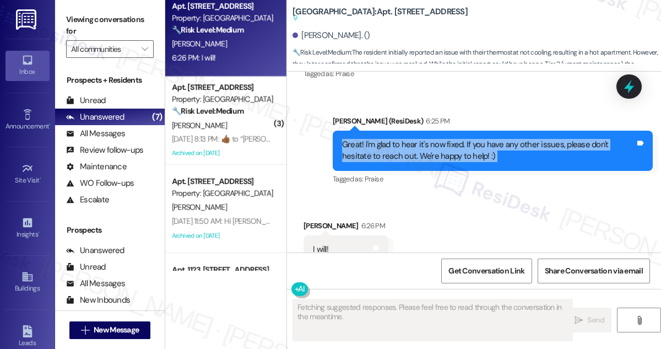
click at [452, 139] on div "Great! I'm glad to hear it's now fixed. If you have any other issues, please do…" at bounding box center [488, 151] width 293 height 24
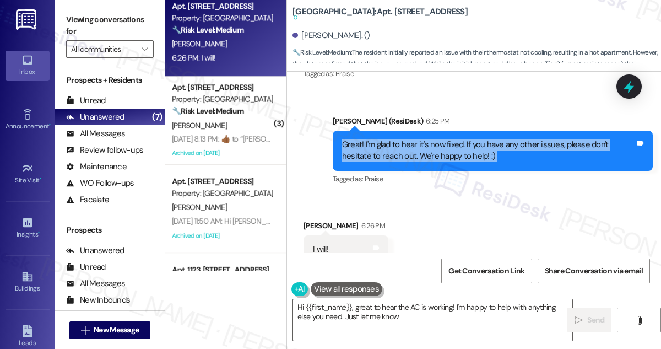
type textarea "Hi {{first_name}}, great to hear the AC is working! I'm happy to help with anyt…"
click at [376, 318] on textarea "Hi {{first_name}}, great to hear the AC is working! I'm happy to help with anyt…" at bounding box center [432, 319] width 279 height 41
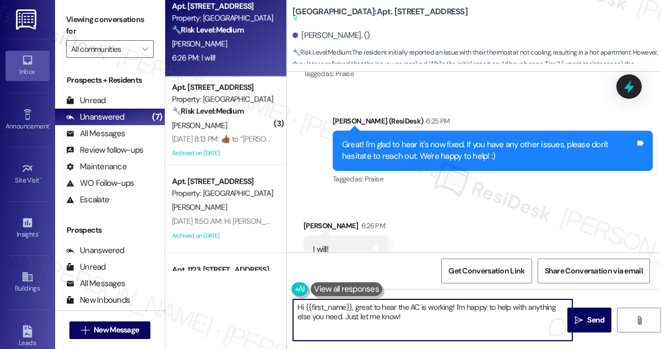
click at [376, 318] on textarea "Hi {{first_name}}, great to hear the AC is working! I'm happy to help with anyt…" at bounding box center [432, 319] width 279 height 41
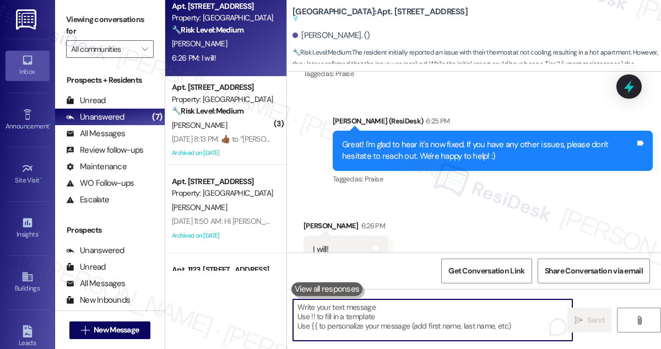
click at [374, 316] on textarea "To enrich screen reader interactions, please activate Accessibility in Grammarl…" at bounding box center [432, 319] width 279 height 41
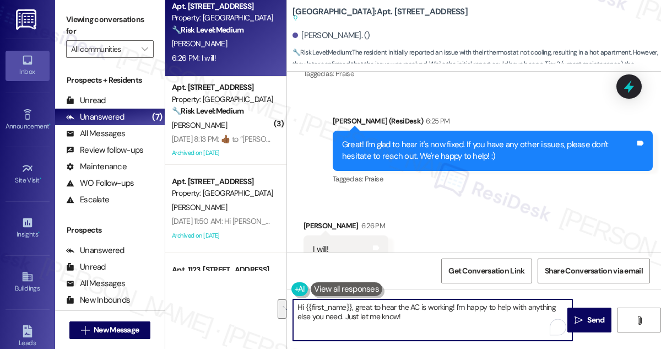
click at [377, 318] on textarea "Hi {{first_name}}, great to hear the AC is working! I'm happy to help with anyt…" at bounding box center [432, 319] width 279 height 41
click at [417, 320] on textarea "Hi {{first_name}}, great to hear the AC is working! I'm happy to help with anyt…" at bounding box center [432, 319] width 279 height 41
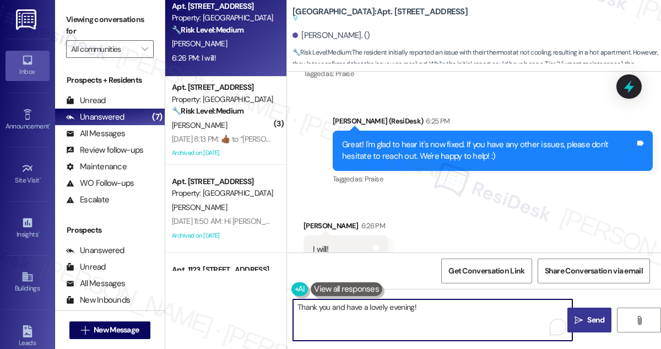
type textarea "Thank you and have a lovely evening!"
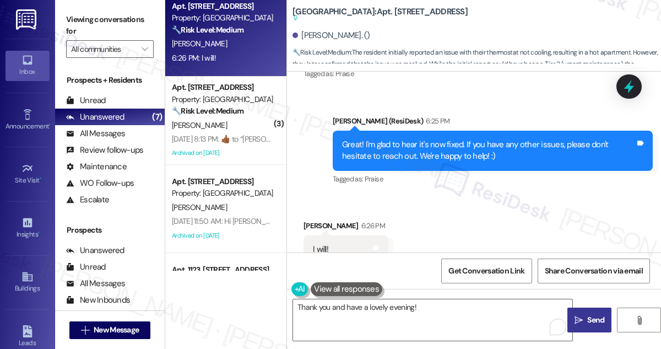
click at [584, 311] on button " Send" at bounding box center [589, 319] width 44 height 25
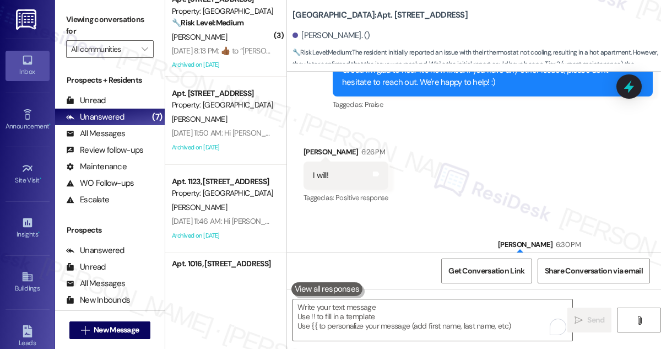
scroll to position [1451, 0]
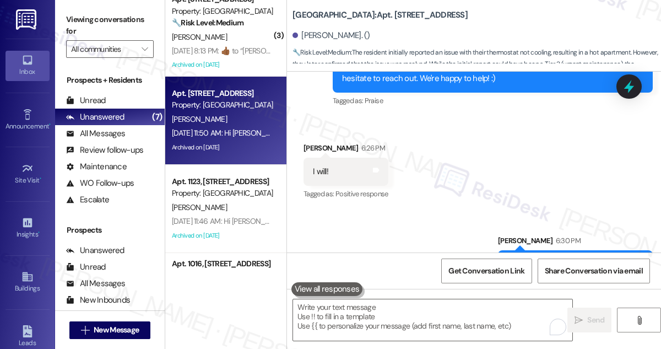
click at [255, 77] on div "Apt. 514, 5959 Watership Lane Property: Village Square T. Mitchell Aug 08, 2025…" at bounding box center [225, 121] width 121 height 88
click at [239, 55] on div "Aug 08, 2025 at 8:13 PM:  ​👍🏾​ to “ Sarah (Village Square): Hi Ray! You're very…" at bounding box center [382, 51] width 421 height 10
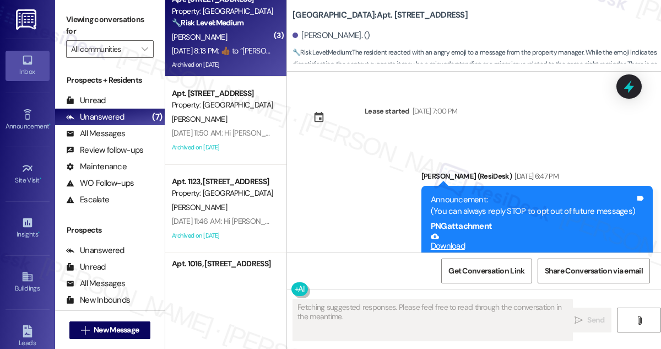
scroll to position [16180, 0]
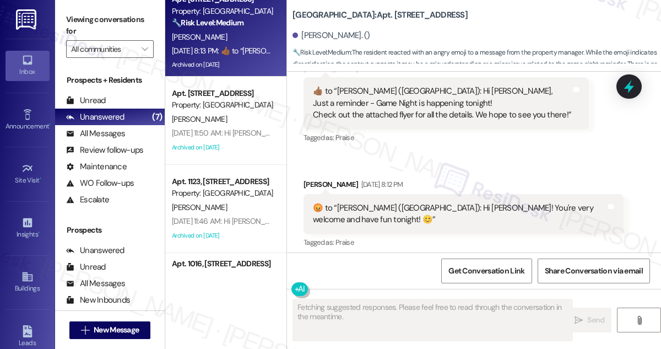
click at [434, 202] on div "​😡​ to “ Sarah (Village Square): Hi Ray! You're very welcome and have fun tonig…" at bounding box center [459, 214] width 293 height 24
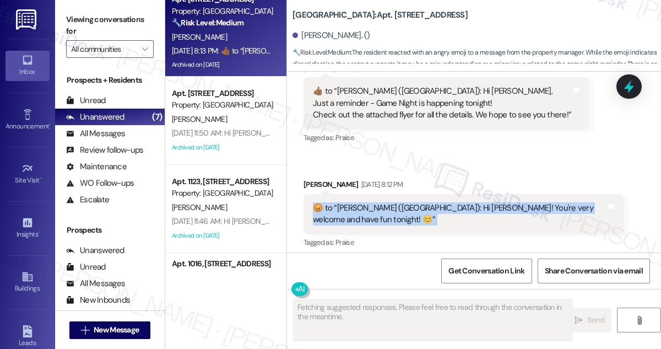
click at [434, 202] on div "​😡​ to “ Sarah (Village Square): Hi Ray! You're very welcome and have fun tonig…" at bounding box center [459, 214] width 293 height 24
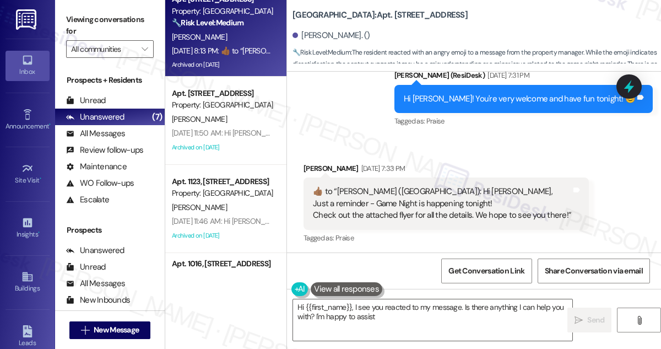
type textarea "Hi {{first_name}}, I see you reacted to my message. Is there anything I can hel…"
click at [411, 177] on div "​👍🏾​ to “ Sarah (Village Square): Hi Ray, Just a reminder - Game Night is happe…" at bounding box center [445, 203] width 285 height 52
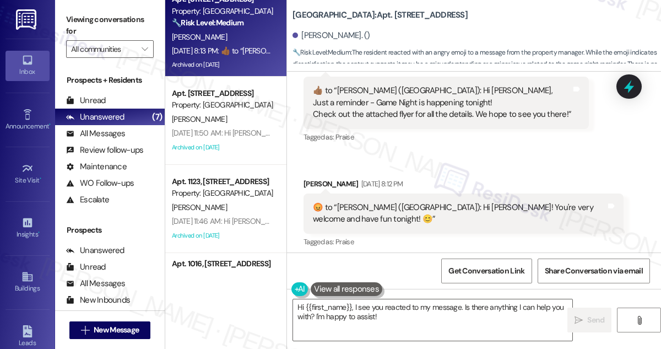
click at [384, 282] on div "​👍🏾​ to “ Sarah (Village Square): Hi Ray! You're very welcome and have fun toni…" at bounding box center [463, 302] width 320 height 40
click at [449, 186] on div "Received via SMS Ray Anthony Aug 08, 2025 at 7:33 PM  ​👍🏾​ to “ Sarah (Village …" at bounding box center [474, 192] width 374 height 311
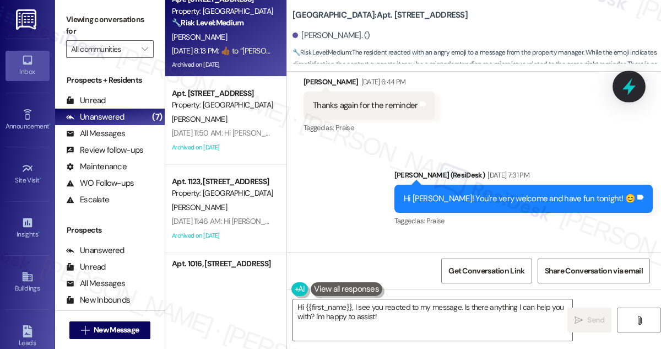
click at [630, 88] on icon at bounding box center [628, 86] width 13 height 17
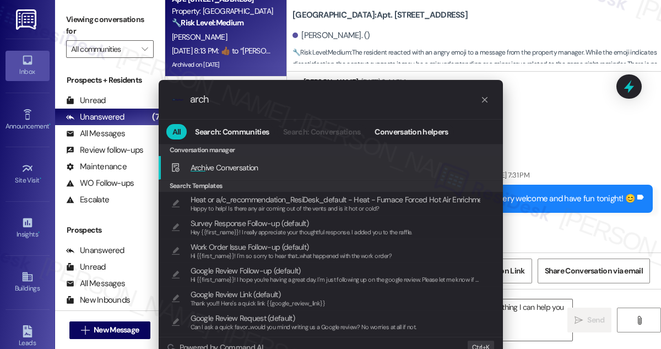
type input "arch"
click at [231, 165] on span "Arch ive Conversation" at bounding box center [225, 167] width 68 height 10
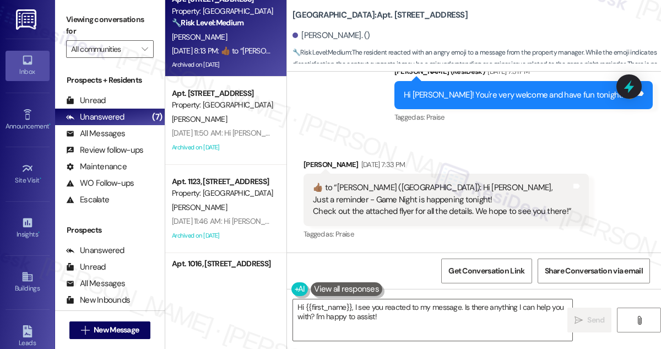
scroll to position [16030, 0]
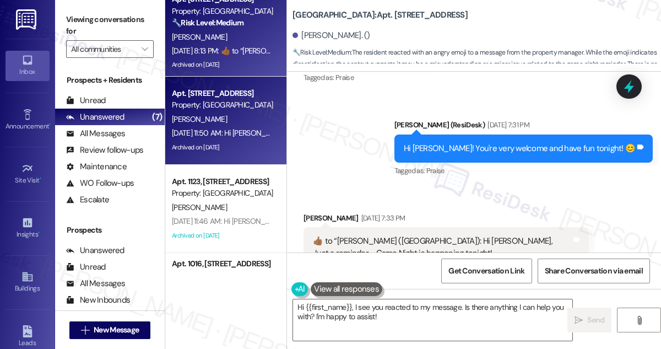
click at [222, 133] on div "Aug 08, 2025 at 11:50 AM: Hi Taylor, Just a reminder - Game Night is happening …" at bounding box center [431, 133] width 518 height 10
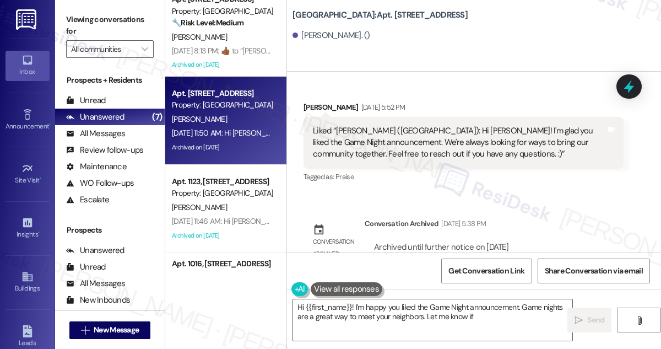
scroll to position [5179, 0]
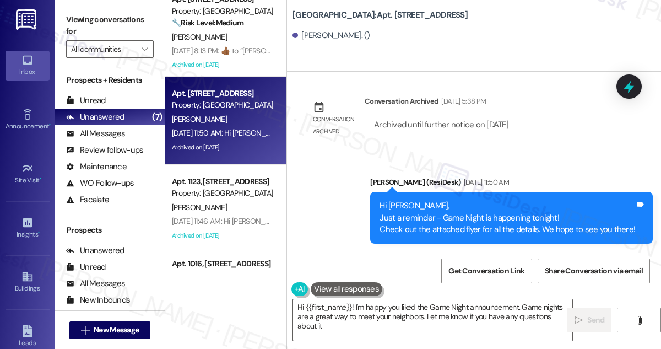
type textarea "Hi {{first_name}}! I'm happy you liked the Game Night announcement. Game nights…"
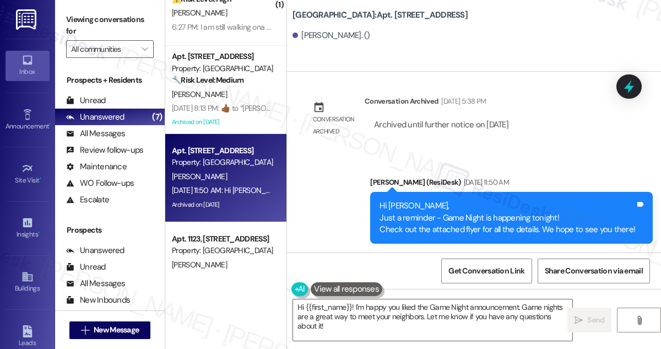
scroll to position [0, 0]
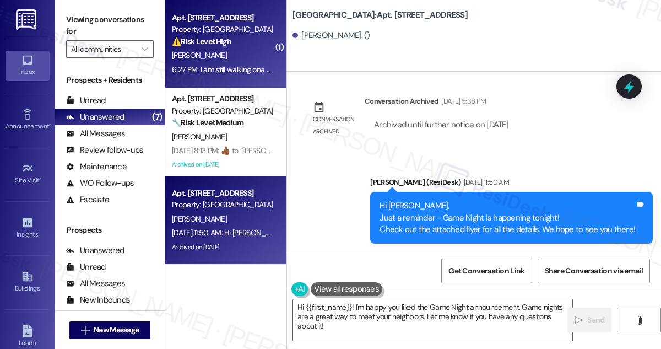
click at [220, 37] on strong "⚠️ Risk Level: High" at bounding box center [201, 41] width 59 height 10
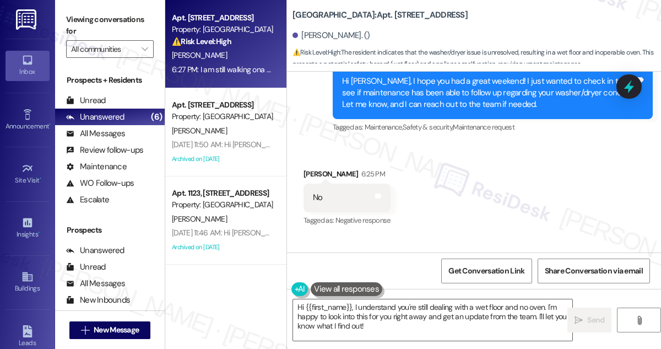
scroll to position [11119, 0]
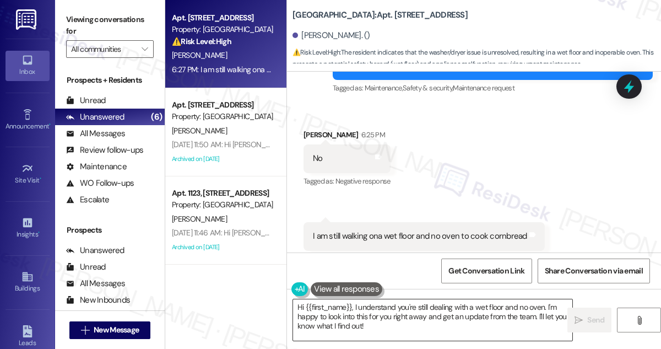
click at [388, 301] on textarea "Hi {{first_name}}, I understand you're still dealing with a wet floor and no ov…" at bounding box center [432, 319] width 279 height 41
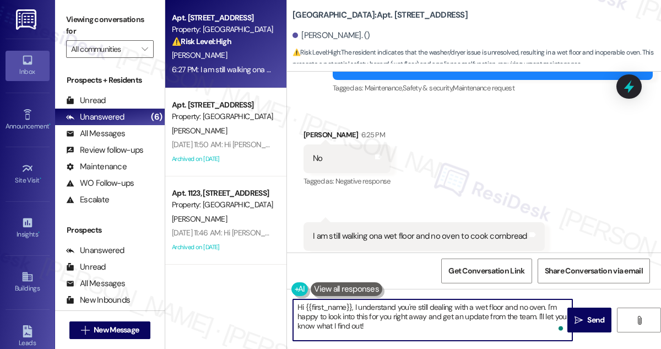
click at [423, 317] on textarea "Hi {{first_name}}, I understand you're still dealing with a wet floor and no ov…" at bounding box center [432, 319] width 279 height 41
click at [406, 315] on textarea "Hi {{first_name}}, I understand you're still dealing with a wet floor and no ov…" at bounding box center [432, 319] width 279 height 41
click at [406, 314] on textarea "Hi {{first_name}}, I understand you're still dealing with a wet floor and no ov…" at bounding box center [432, 319] width 279 height 41
click at [448, 316] on textarea "Hi {{first_name}}, I understand you're still dealing with a wet floor and no ov…" at bounding box center [432, 319] width 279 height 41
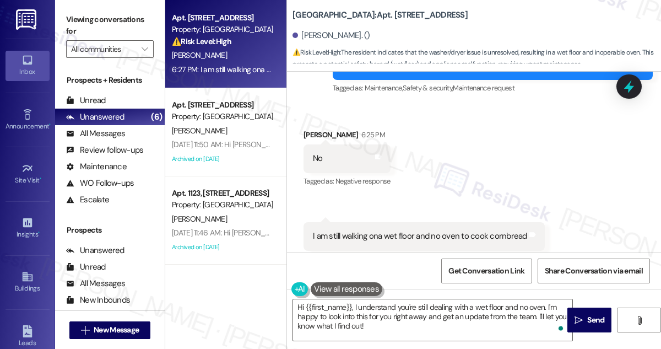
click at [73, 25] on label "Viewing conversations for" at bounding box center [110, 25] width 88 height 29
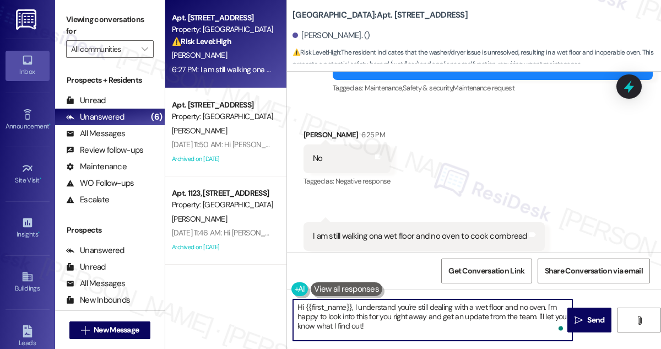
click at [404, 314] on textarea "Hi {{first_name}}, I understand you're still dealing with a wet floor and no ov…" at bounding box center [432, 319] width 279 height 41
drag, startPoint x: 434, startPoint y: 323, endPoint x: 546, endPoint y: 296, distance: 114.3
click at [546, 296] on div "Hi {{first_name}}, I understand you're still dealing with a wet floor and no ov…" at bounding box center [474, 330] width 374 height 83
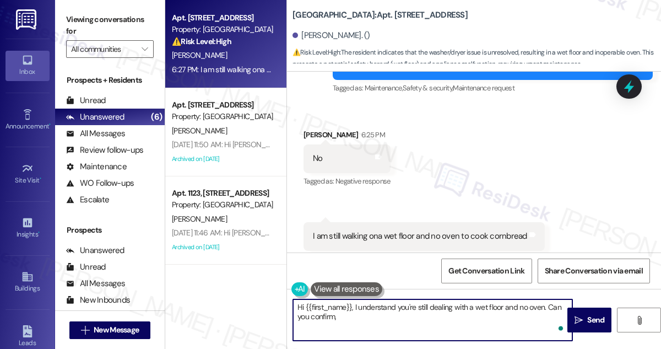
paste textarea "How long the floor has been wet and which area(s) are affected?"
click at [502, 314] on textarea "Hi {{first_name}}, I understand you're still dealing with a wet floor and no ov…" at bounding box center [432, 319] width 279 height 41
click at [500, 315] on textarea "Hi {{first_name}}, I understand you're still dealing with a wet floor and no ov…" at bounding box center [432, 319] width 279 height 41
click at [434, 308] on textarea "Hi {{first_name}}, I understand you're still dealing with a wet floor and no ov…" at bounding box center [432, 319] width 279 height 41
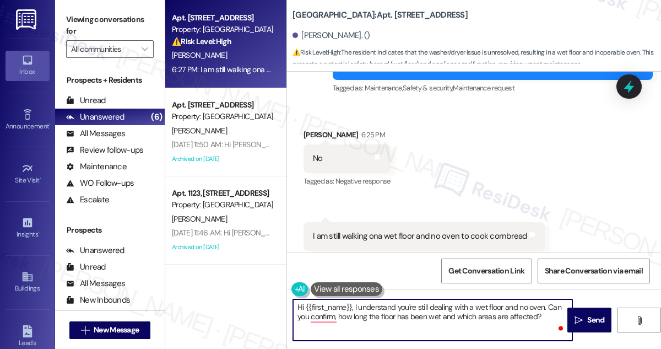
click at [541, 315] on textarea "Hi {{first_name}}, I understand you're still dealing with a wet floor and no ov…" at bounding box center [432, 319] width 279 height 41
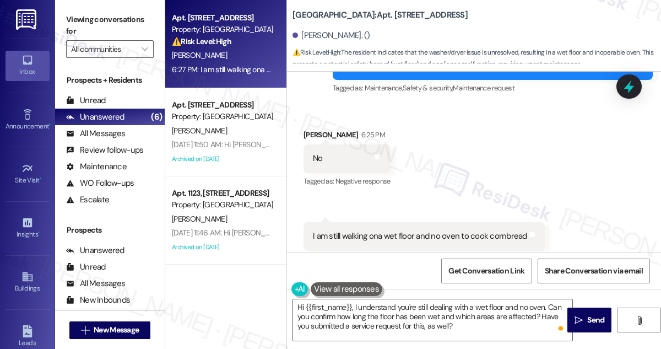
click at [70, 23] on label "Viewing conversations for" at bounding box center [110, 25] width 88 height 29
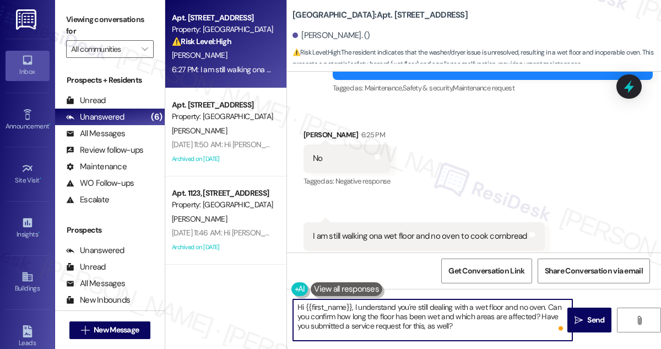
drag, startPoint x: 539, startPoint y: 313, endPoint x: 542, endPoint y: 322, distance: 8.9
click at [542, 322] on textarea "Hi {{first_name}}, I understand you're still dealing with a wet floor and no ov…" at bounding box center [432, 319] width 279 height 41
click at [512, 326] on textarea "Hi {{first_name}}, I understand you're still dealing with a wet floor and no ov…" at bounding box center [432, 319] width 279 height 41
click at [401, 325] on textarea "Hi {{first_name}}, I understand you're still dealing with a wet floor and no ov…" at bounding box center [432, 319] width 279 height 41
click at [402, 325] on textarea "Hi {{first_name}}, I understand you're still dealing with a wet floor and no ov…" at bounding box center [432, 319] width 279 height 41
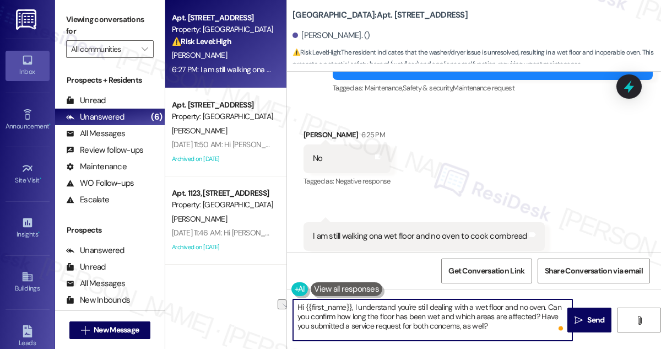
drag, startPoint x: 470, startPoint y: 324, endPoint x: 446, endPoint y: 326, distance: 23.7
click at [446, 326] on textarea "Hi {{first_name}}, I understand you're still dealing with a wet floor and no ov…" at bounding box center [432, 319] width 279 height 41
click at [404, 305] on textarea "Hi {{first_name}}, I understand you're still dealing with a wet floor and no ov…" at bounding box center [432, 319] width 279 height 41
drag, startPoint x: 395, startPoint y: 303, endPoint x: 230, endPoint y: 303, distance: 165.2
click at [230, 303] on div "Apt. 614, 5959 Watership Lane Property: Village Square ⚠️ Risk Level: High The …" at bounding box center [413, 174] width 496 height 349
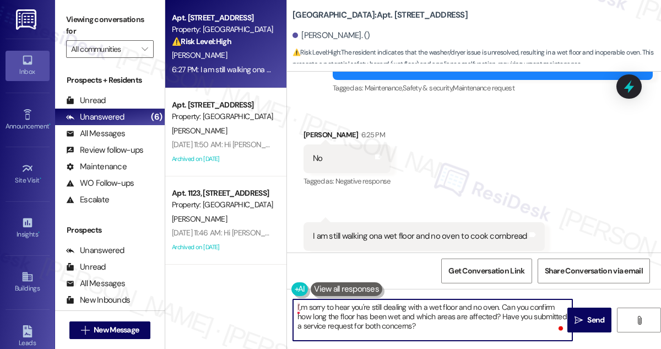
click at [298, 306] on textarea "I',m sorry to hear you're still dealing with a wet floor and no oven. Can you c…" at bounding box center [432, 319] width 279 height 41
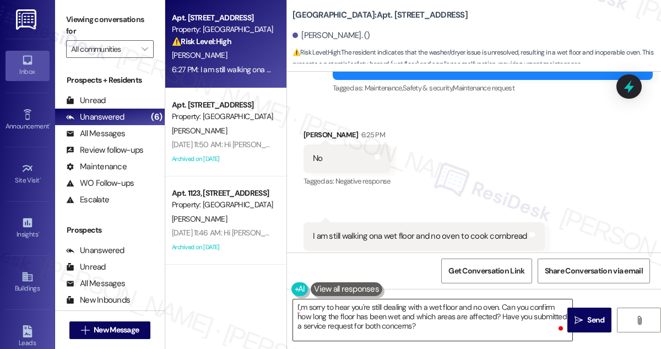
click at [292, 318] on div "I',m sorry to hear you're still dealing with a wet floor and no oven. Can you c…" at bounding box center [432, 319] width 280 height 42
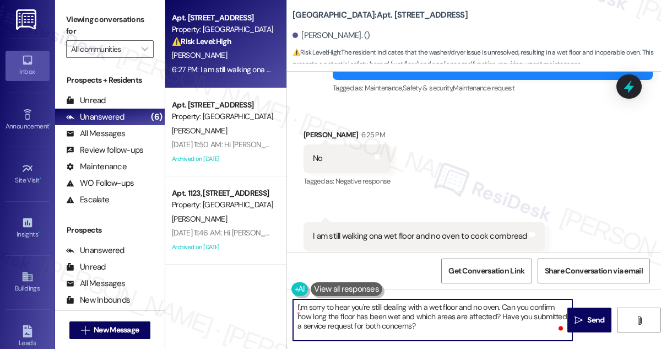
click at [302, 305] on textarea "I',m sorry to hear you're still dealing with a wet floor and no oven. Can you c…" at bounding box center [432, 319] width 279 height 41
type textarea "I'm sorry to hear you're still dealing with a wet floor and no oven. Can you co…"
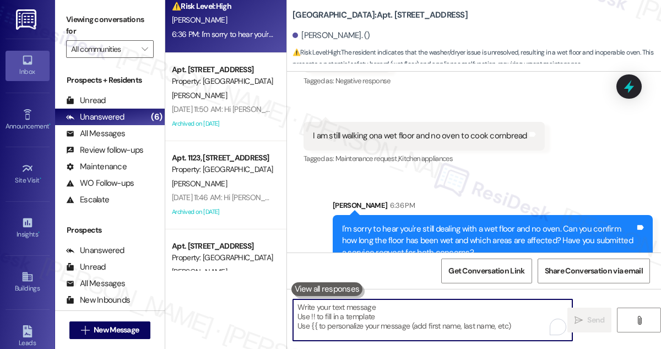
scroll to position [0, 0]
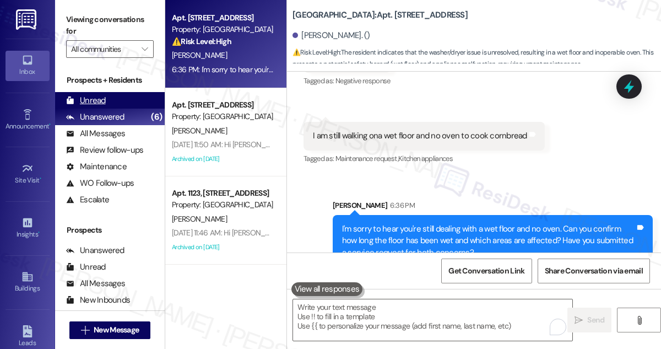
click at [127, 100] on div "Unread (0)" at bounding box center [110, 100] width 110 height 17
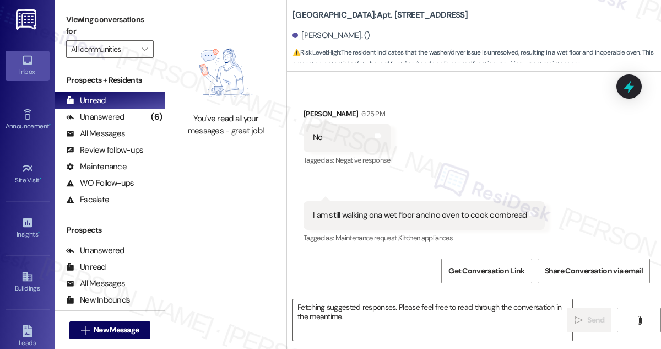
scroll to position [11119, 0]
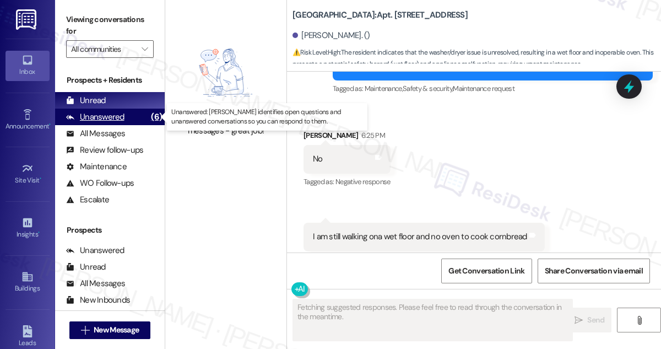
click at [144, 117] on div "Unanswered (6)" at bounding box center [110, 116] width 110 height 17
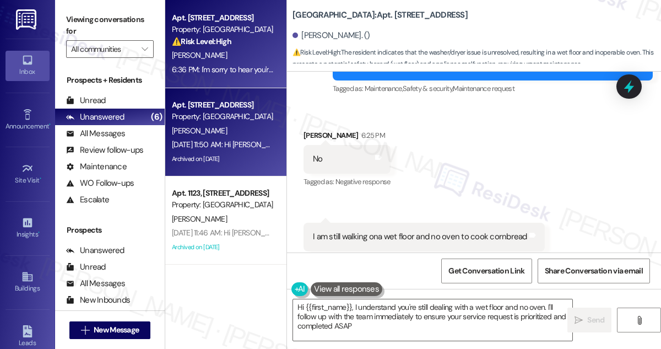
type textarea "Hi {{first_name}}, I understand you're still dealing with a wet floor and no ov…"
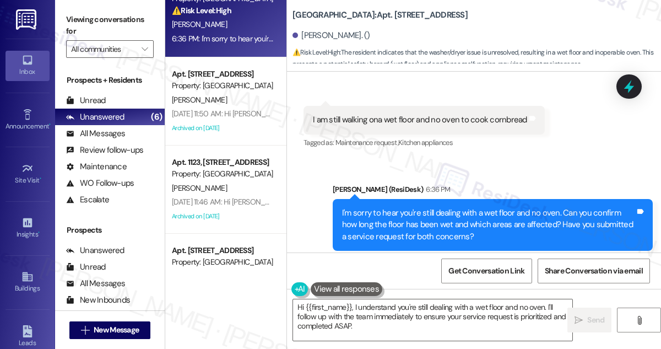
scroll to position [0, 0]
